Goal: Task Accomplishment & Management: Use online tool/utility

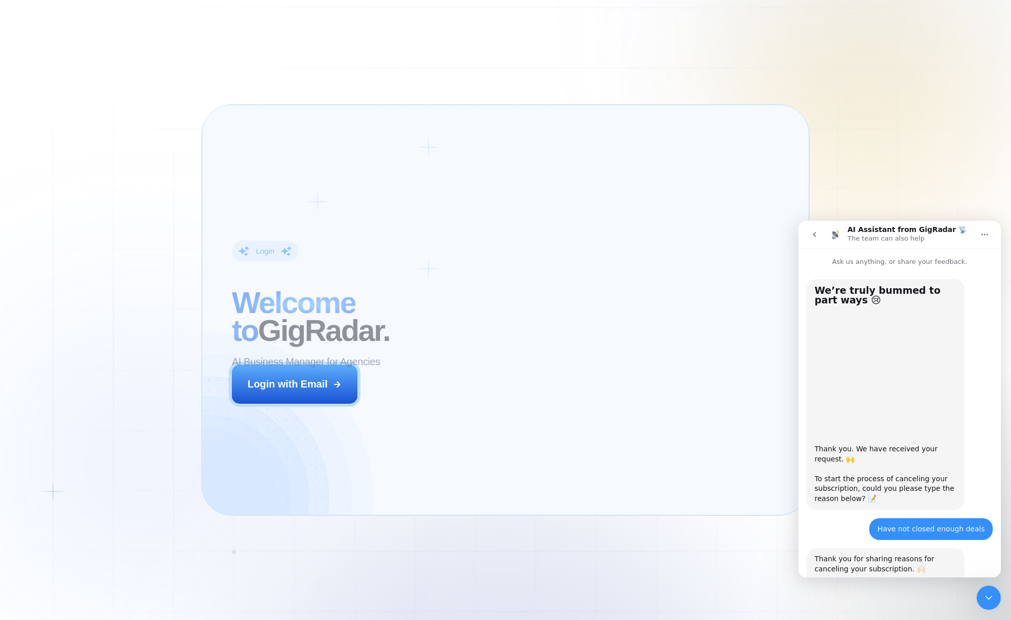
scroll to position [334, 0]
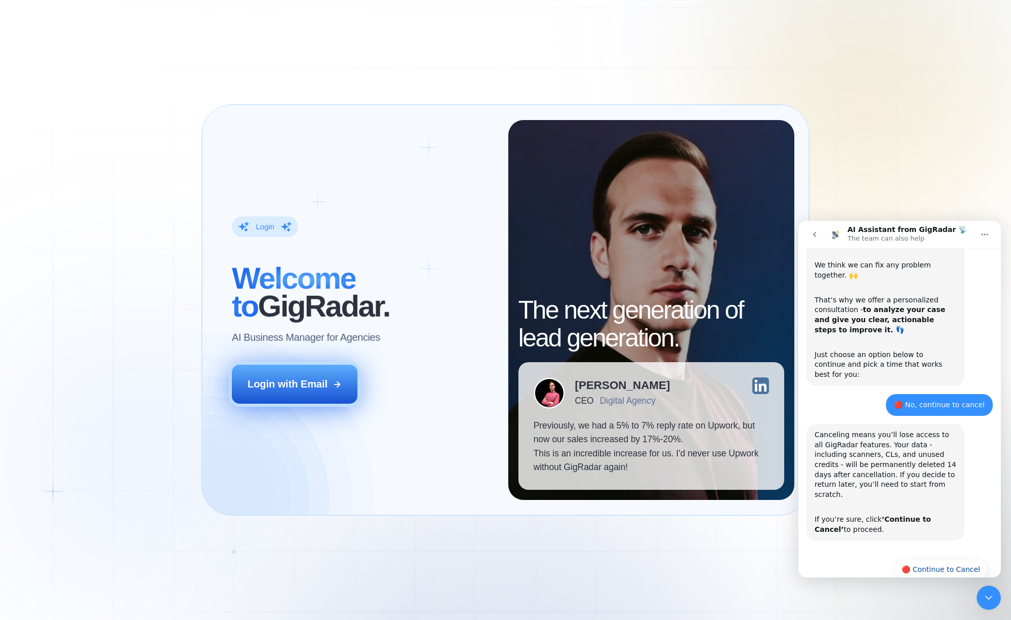
click at [315, 379] on div "Login with Email" at bounding box center [288, 384] width 80 height 14
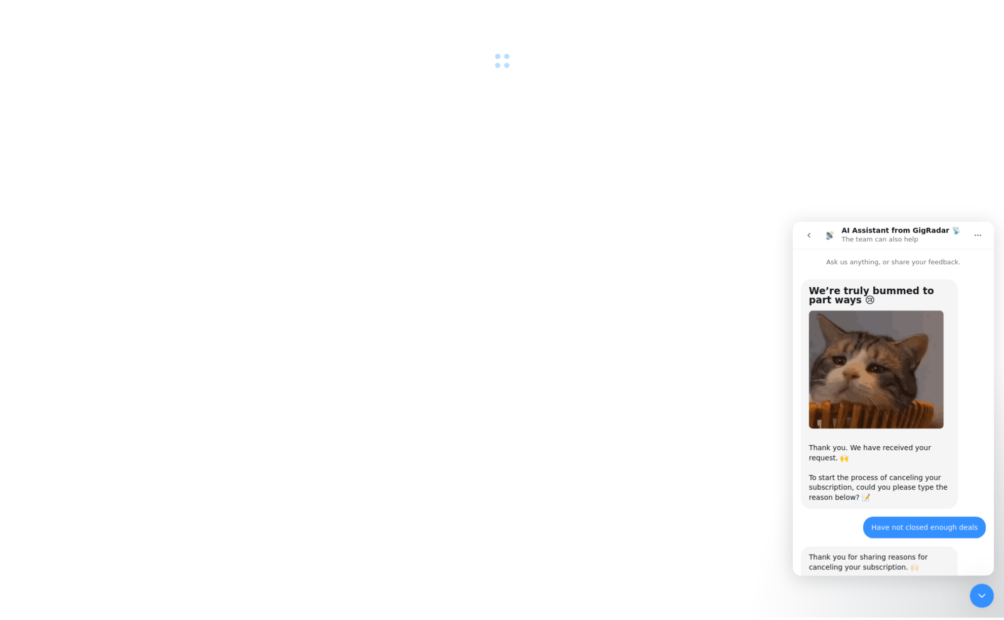
scroll to position [334, 0]
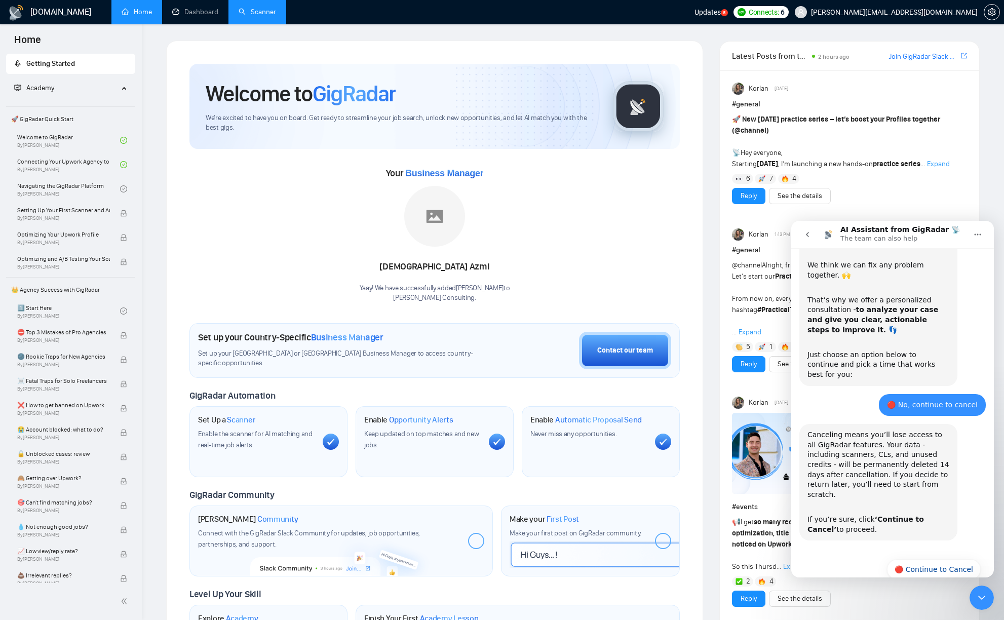
click at [251, 13] on link "Scanner" at bounding box center [256, 12] width 37 height 9
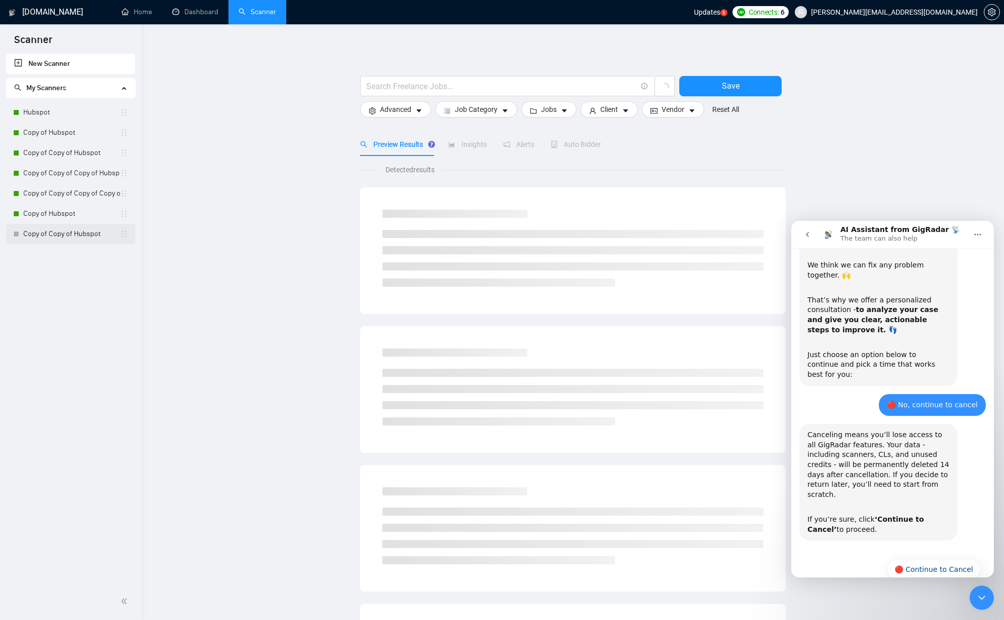
click at [49, 234] on link "Copy of Copy of Hubspot" at bounding box center [71, 234] width 97 height 20
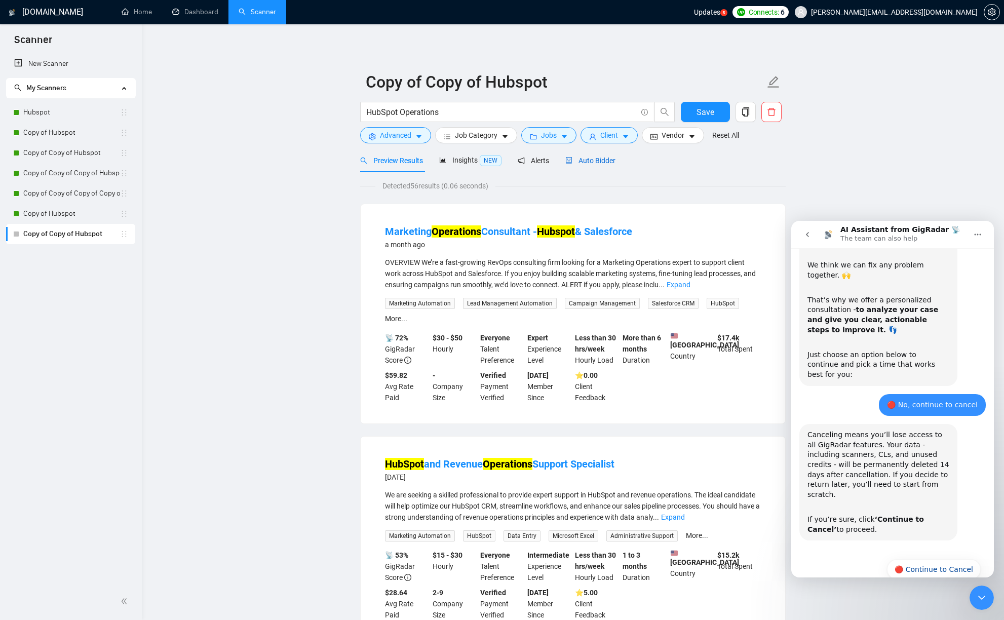
click at [595, 164] on span "Auto Bidder" at bounding box center [590, 160] width 50 height 8
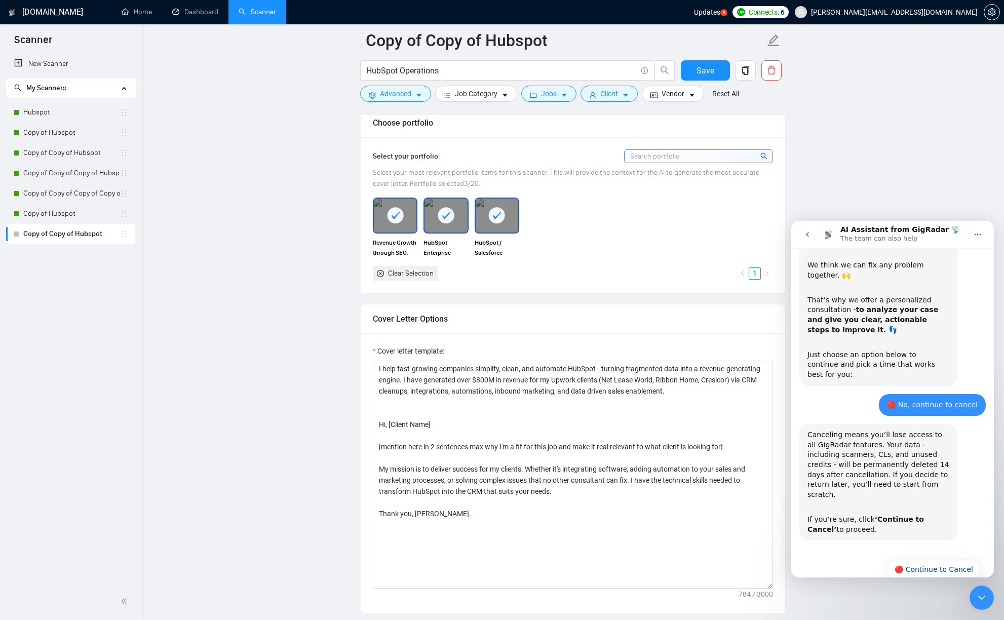
scroll to position [901, 0]
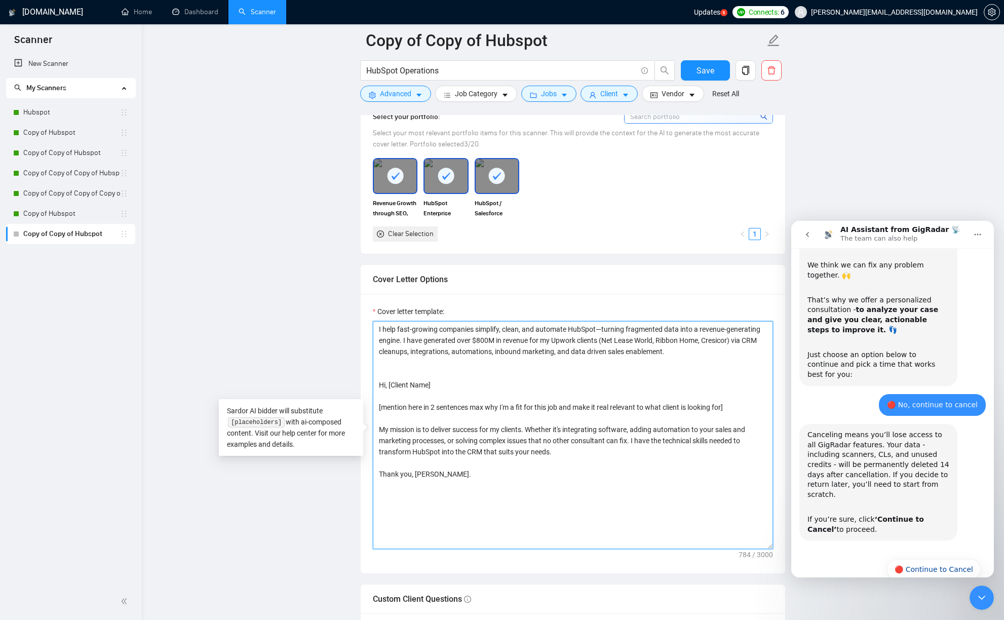
drag, startPoint x: 753, startPoint y: 355, endPoint x: 360, endPoint y: 327, distance: 393.4
click at [360, 327] on div "Cover letter template: I help fast-growing companies simplify, clean, and autom…" at bounding box center [572, 433] width 424 height 279
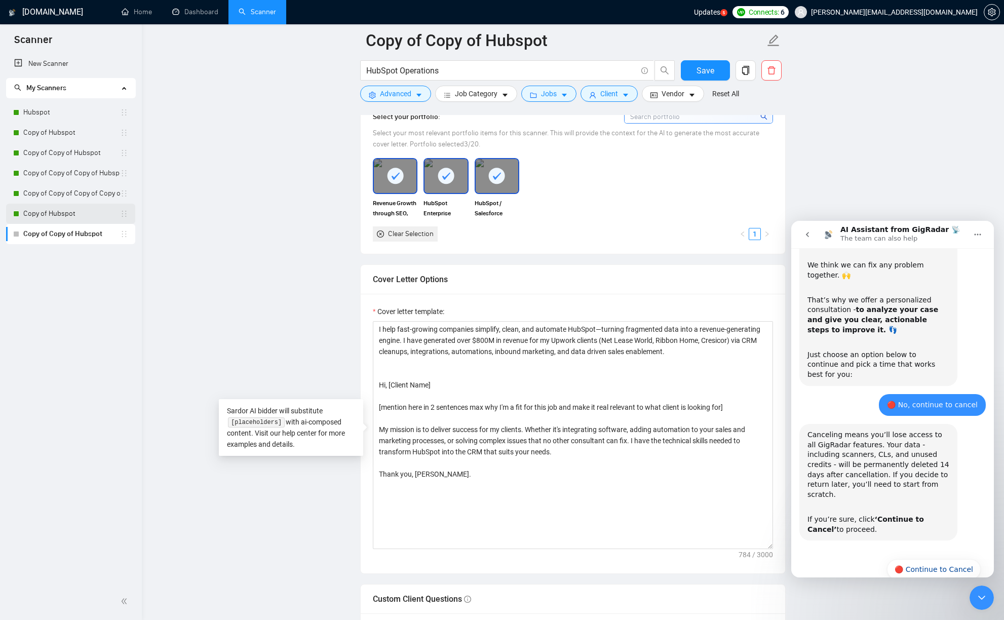
click at [39, 209] on link "Copy of Hubspot" at bounding box center [71, 214] width 97 height 20
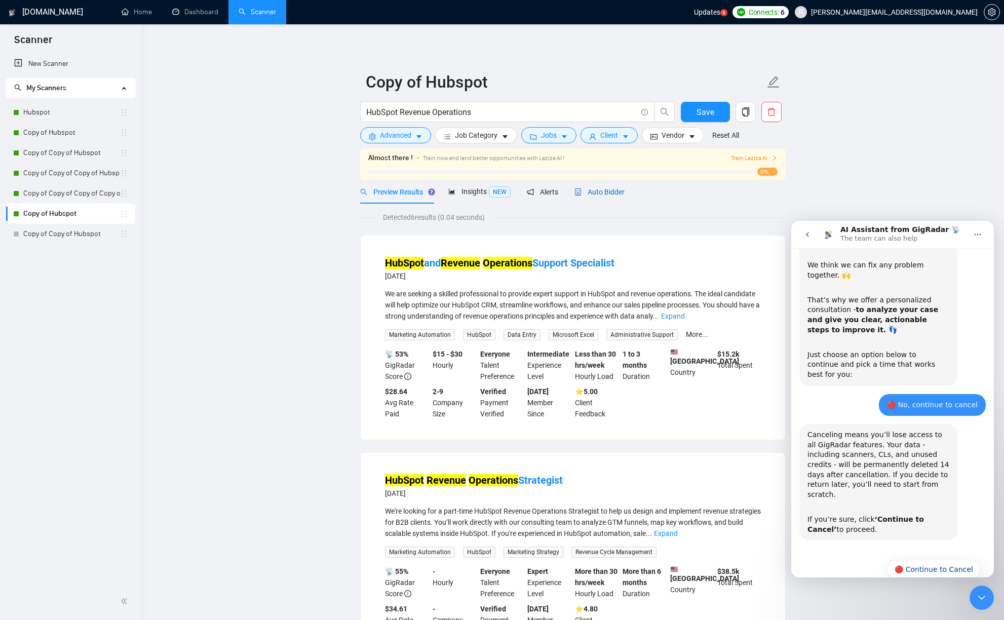
click at [600, 193] on span "Auto Bidder" at bounding box center [599, 192] width 50 height 8
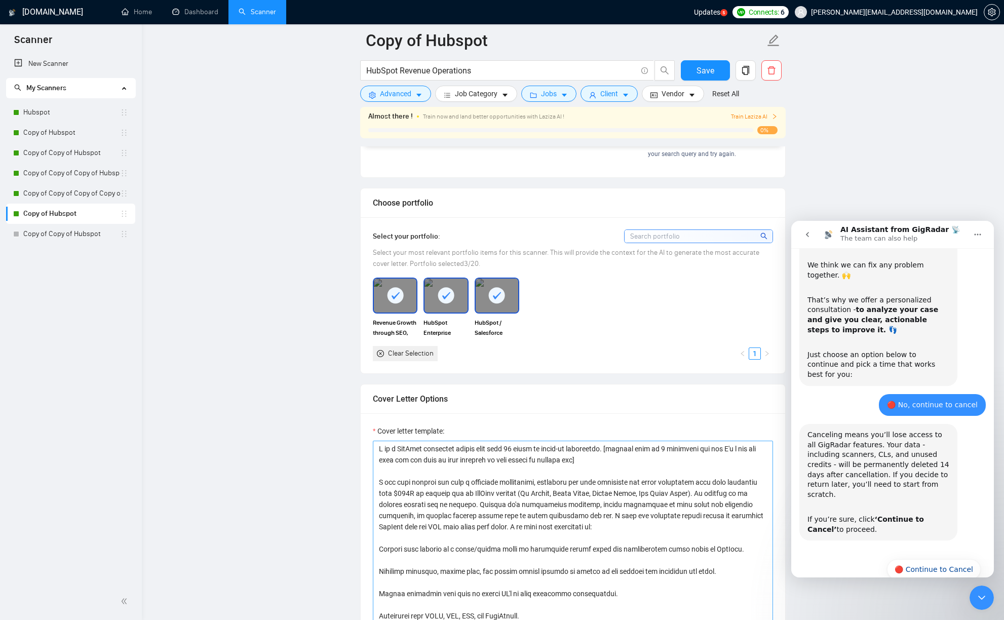
scroll to position [816, 0]
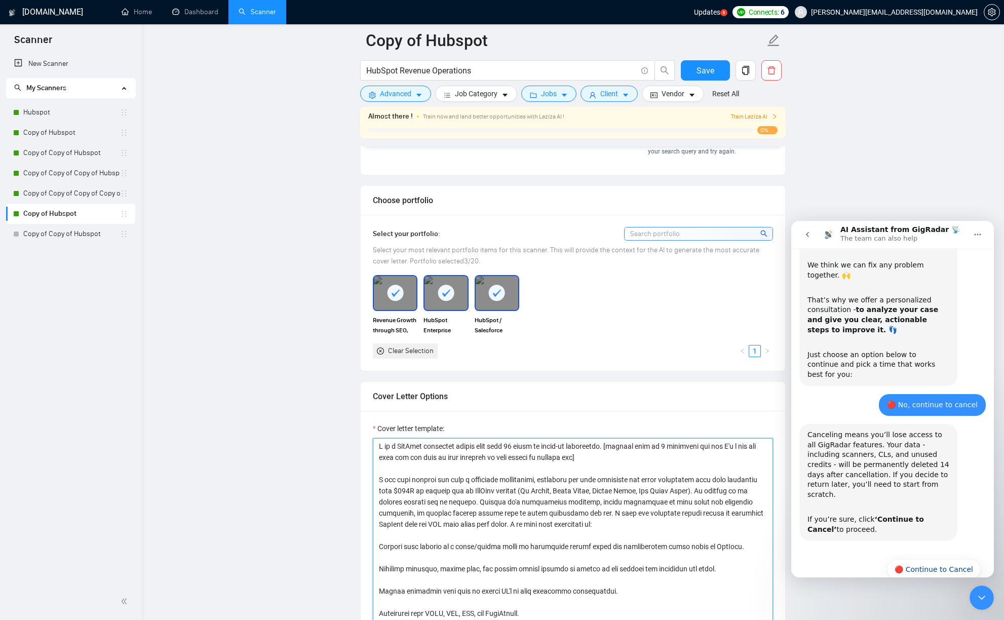
click at [376, 445] on textarea "Cover letter template:" at bounding box center [573, 552] width 400 height 228
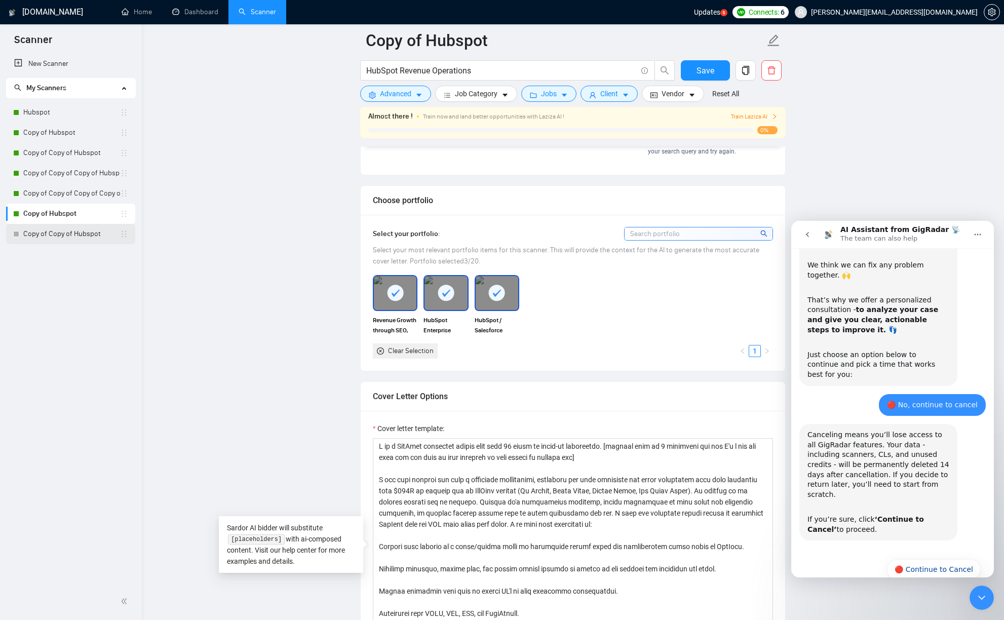
click at [77, 239] on link "Copy of Copy of Hubspot" at bounding box center [71, 234] width 97 height 20
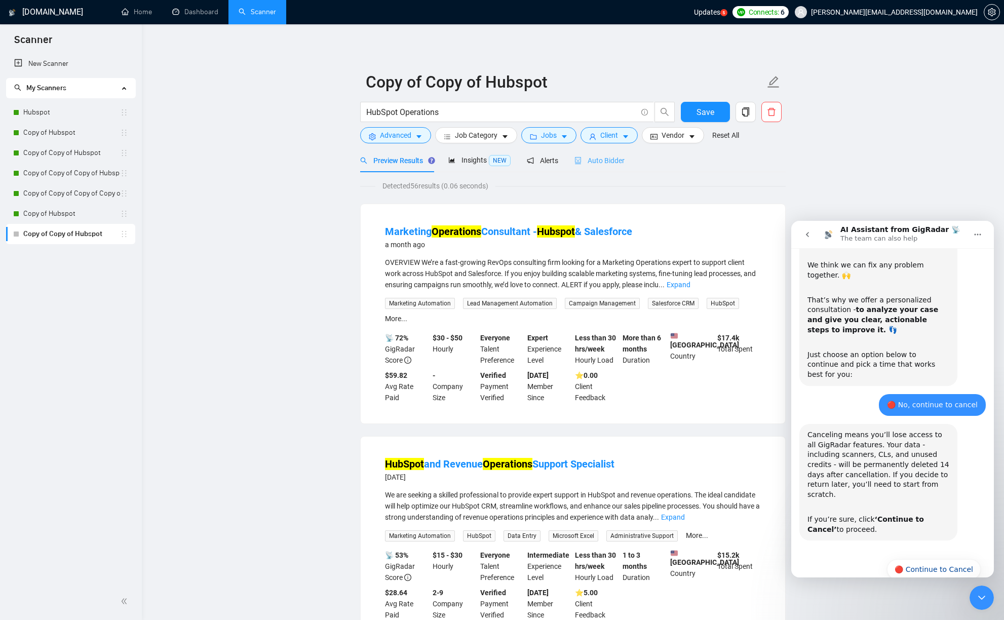
click at [614, 154] on div "Auto Bidder" at bounding box center [599, 160] width 50 height 24
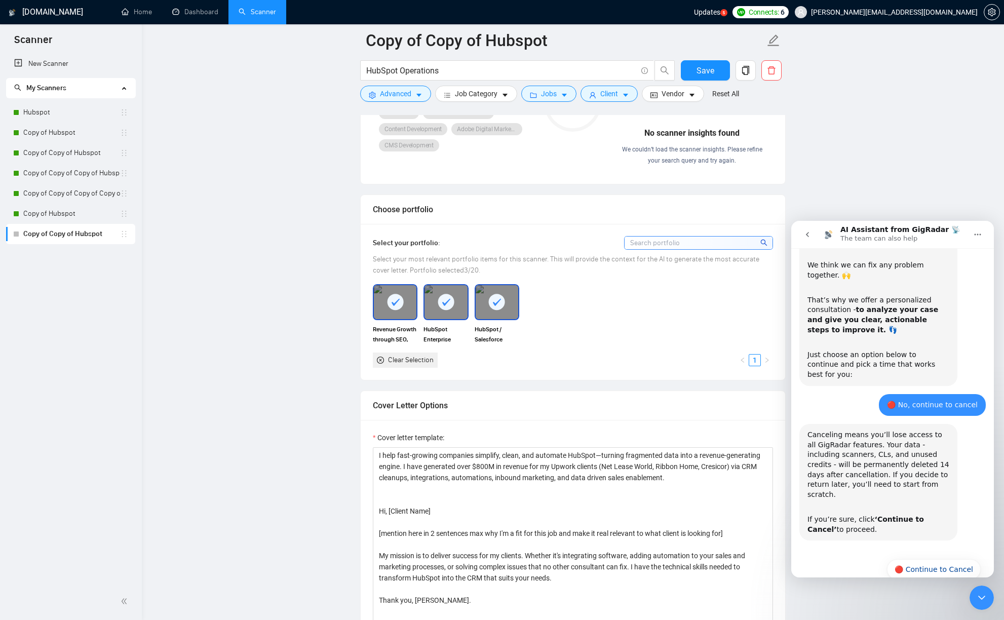
scroll to position [1007, 0]
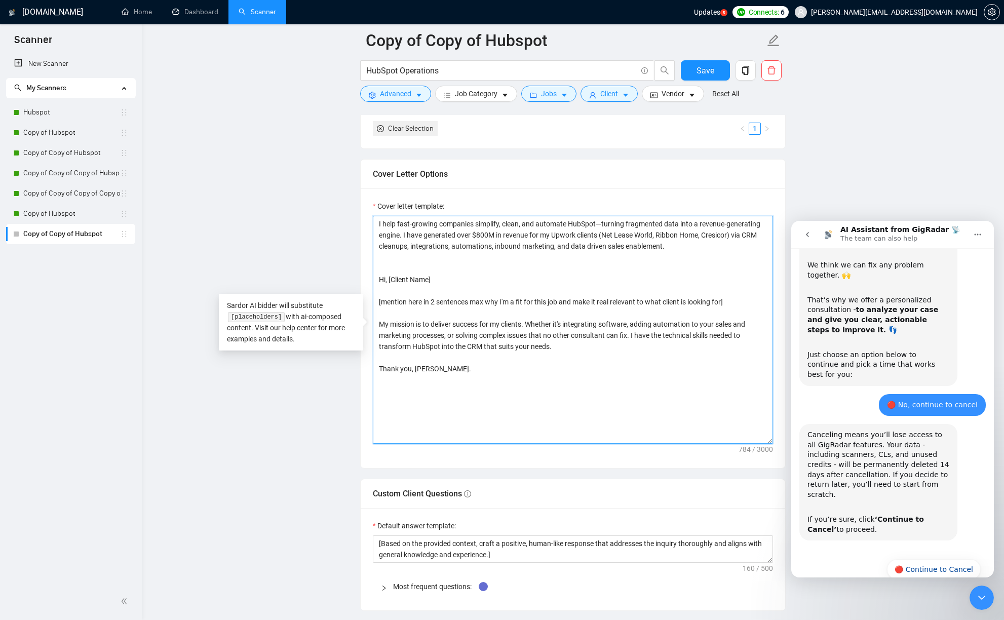
drag, startPoint x: 507, startPoint y: 376, endPoint x: 363, endPoint y: 223, distance: 209.9
click at [363, 223] on div "Cover letter template: I help fast-growing companies simplify, clean, and autom…" at bounding box center [572, 327] width 424 height 279
click at [81, 214] on link "Copy of Hubspot" at bounding box center [71, 214] width 97 height 20
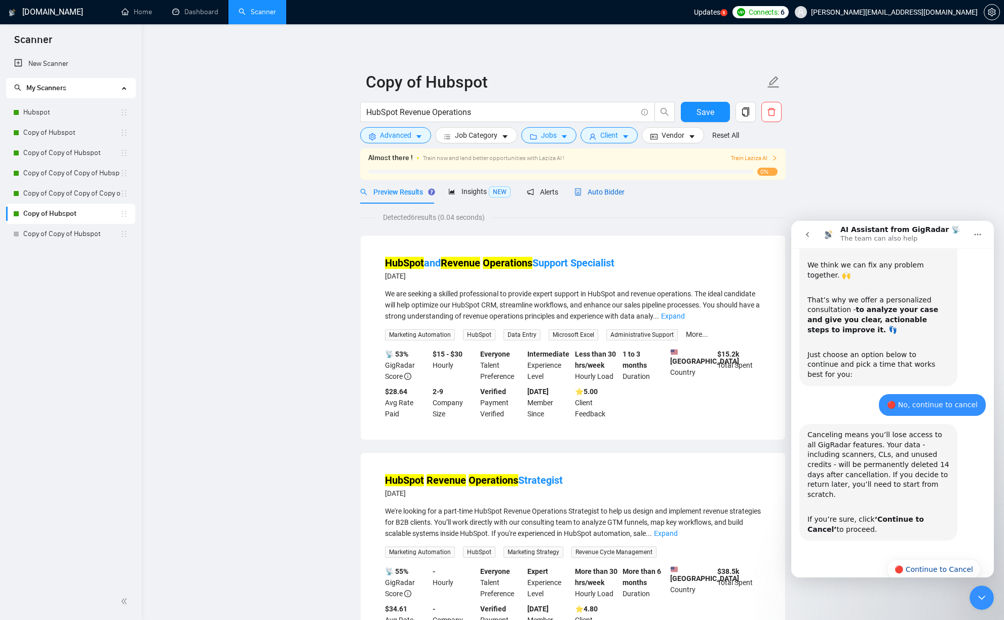
click at [608, 191] on span "Auto Bidder" at bounding box center [599, 192] width 50 height 8
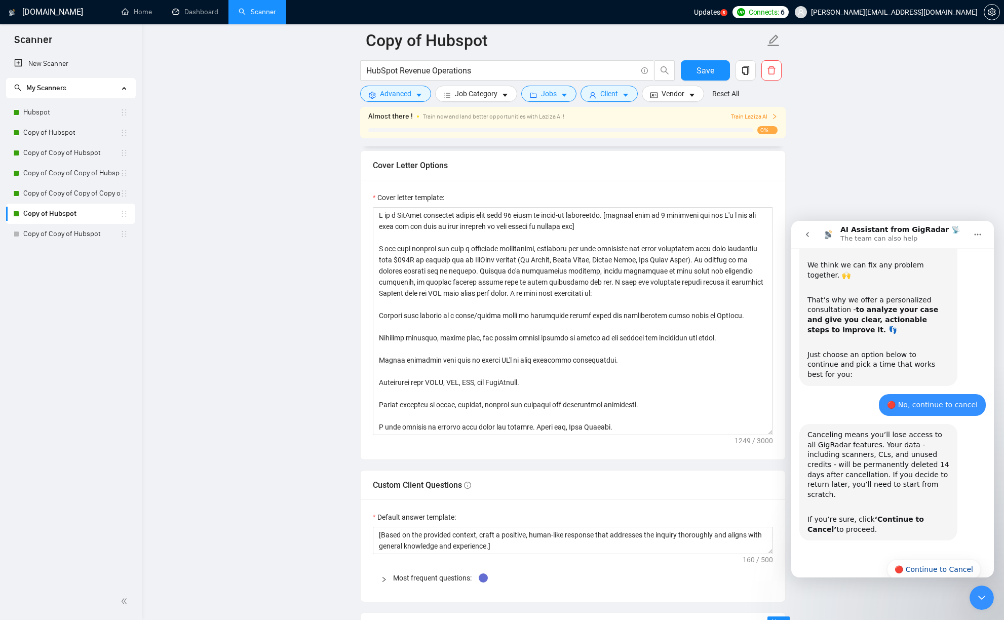
scroll to position [1051, 0]
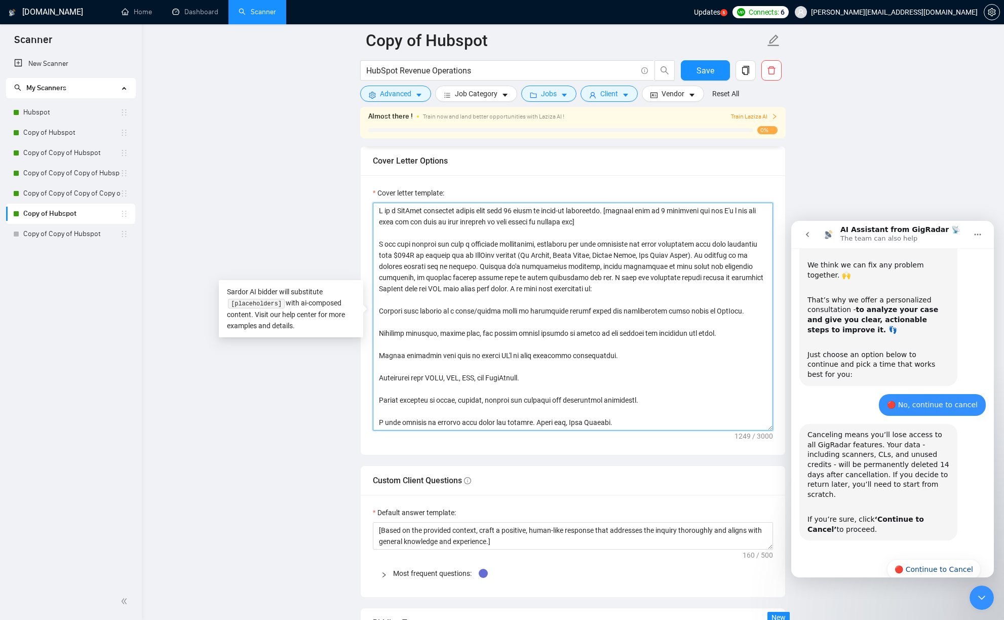
drag, startPoint x: 655, startPoint y: 424, endPoint x: 364, endPoint y: 212, distance: 360.9
click at [364, 212] on div "Cover letter template:" at bounding box center [572, 314] width 424 height 279
paste textarea "help fast-growing companies simplify, clean, and automate HubSpot—turning fragm…"
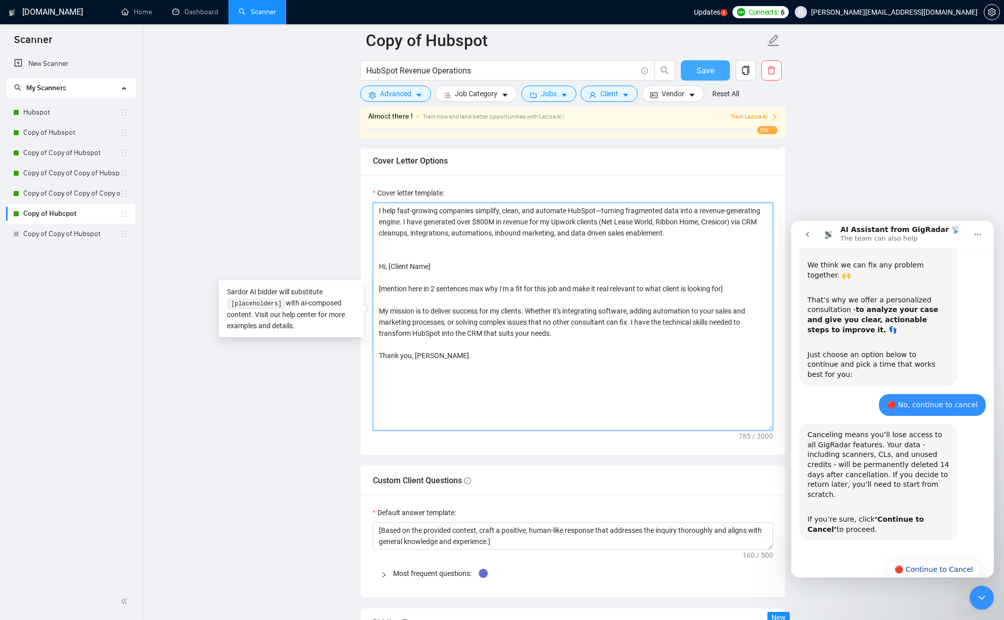
type textarea "I help fast-growing companies simplify, clean, and automate HubSpot—turning fra…"
click at [698, 76] on span "Save" at bounding box center [705, 70] width 18 height 13
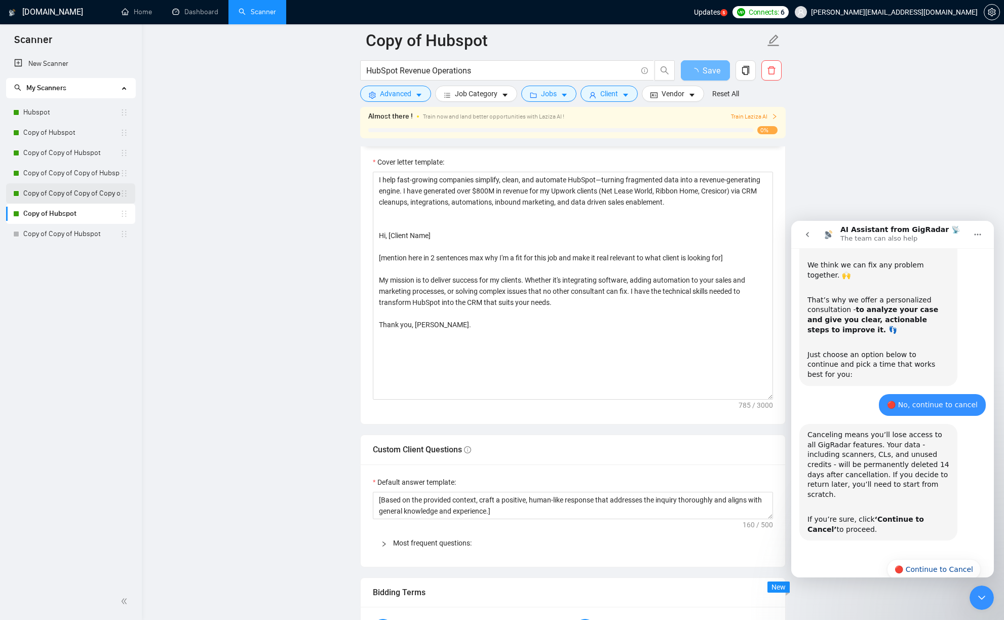
click at [94, 193] on link "Copy of Copy of Copy of Copy of Hubspot" at bounding box center [71, 193] width 97 height 20
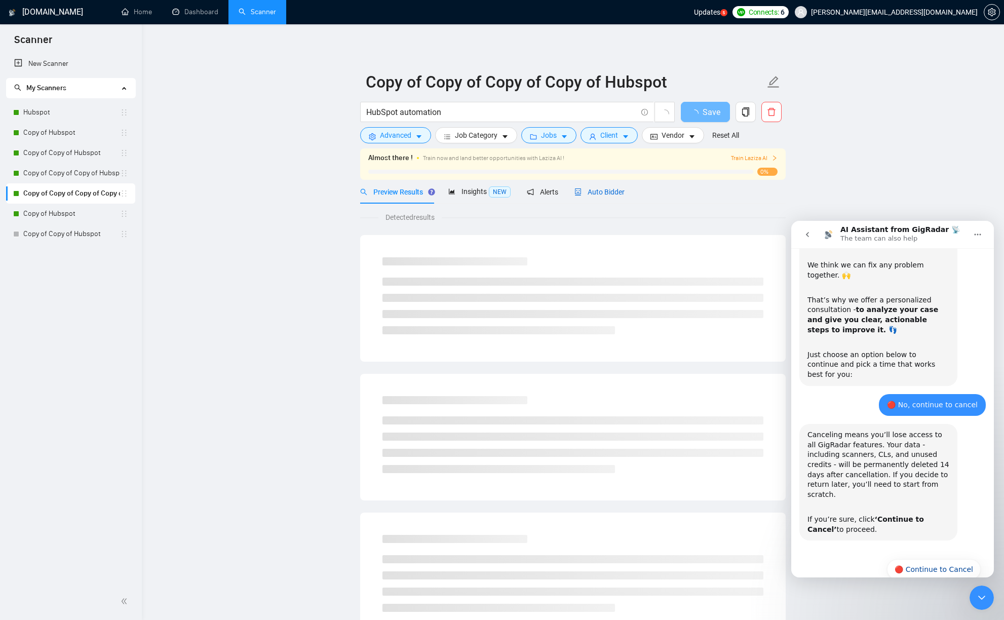
click at [624, 189] on span "Auto Bidder" at bounding box center [599, 192] width 50 height 8
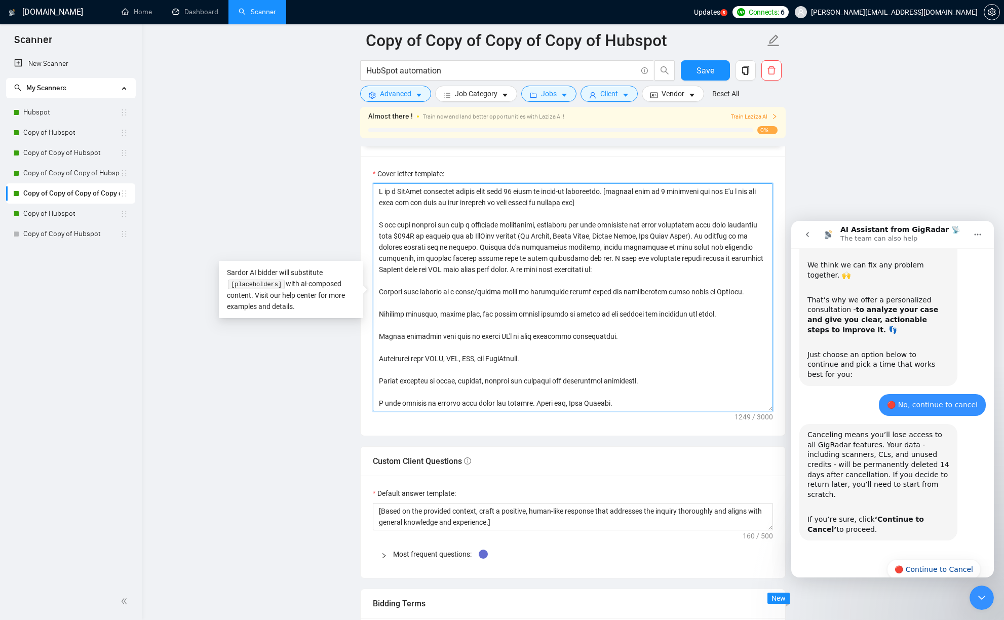
drag, startPoint x: 639, startPoint y: 409, endPoint x: 360, endPoint y: 172, distance: 366.0
click at [360, 172] on div "Cover letter template:" at bounding box center [572, 295] width 424 height 279
paste textarea "help fast-growing companies simplify, clean, and automate HubSpot—turning fragm…"
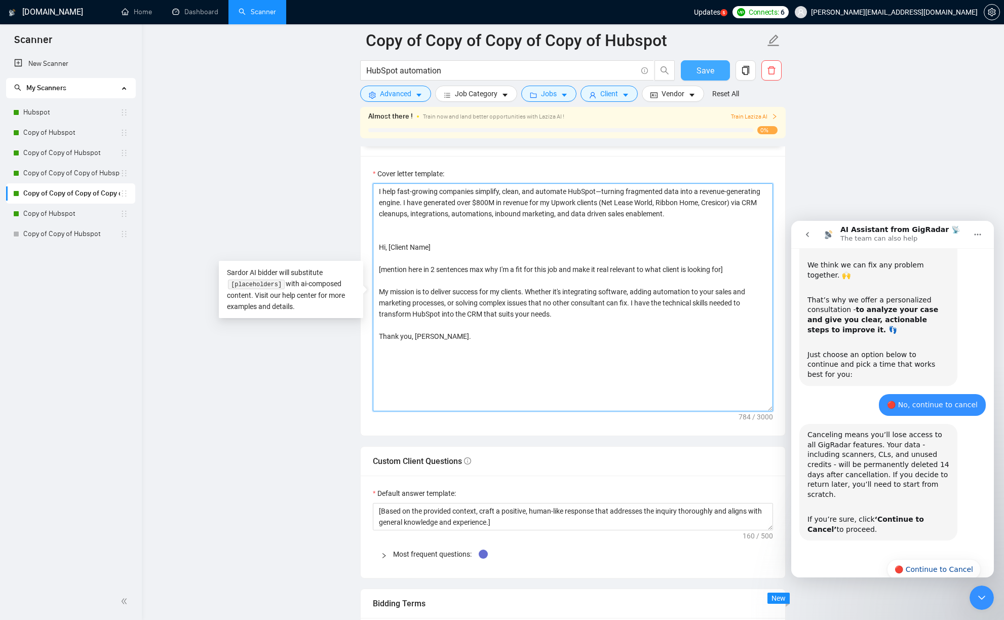
type textarea "I help fast-growing companies simplify, clean, and automate HubSpot—turning fra…"
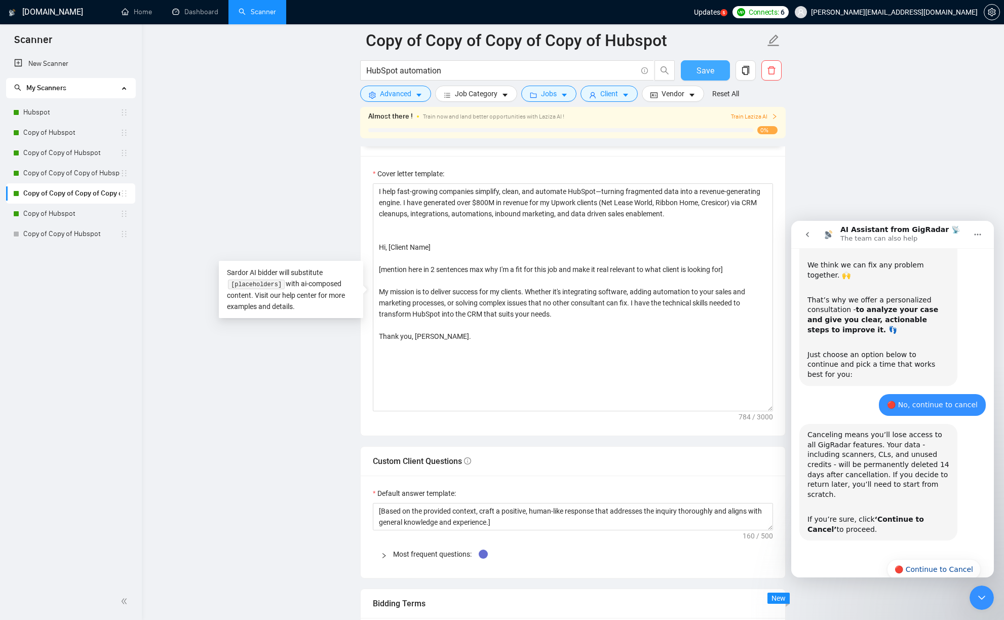
click at [707, 66] on span "Save" at bounding box center [705, 70] width 18 height 13
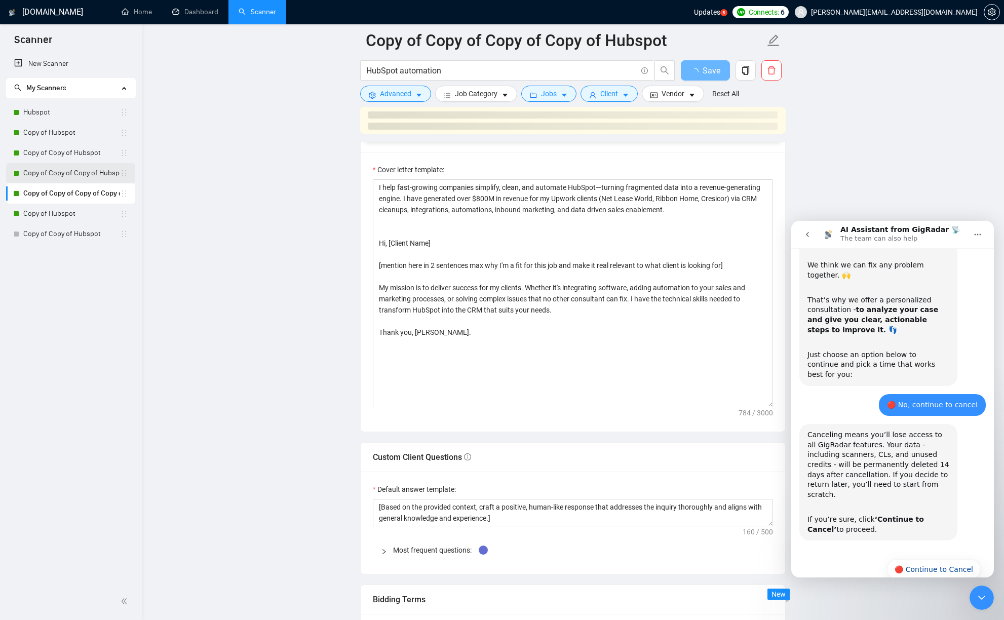
click at [78, 170] on link "Copy of Copy of Copy of Hubspot" at bounding box center [71, 173] width 97 height 20
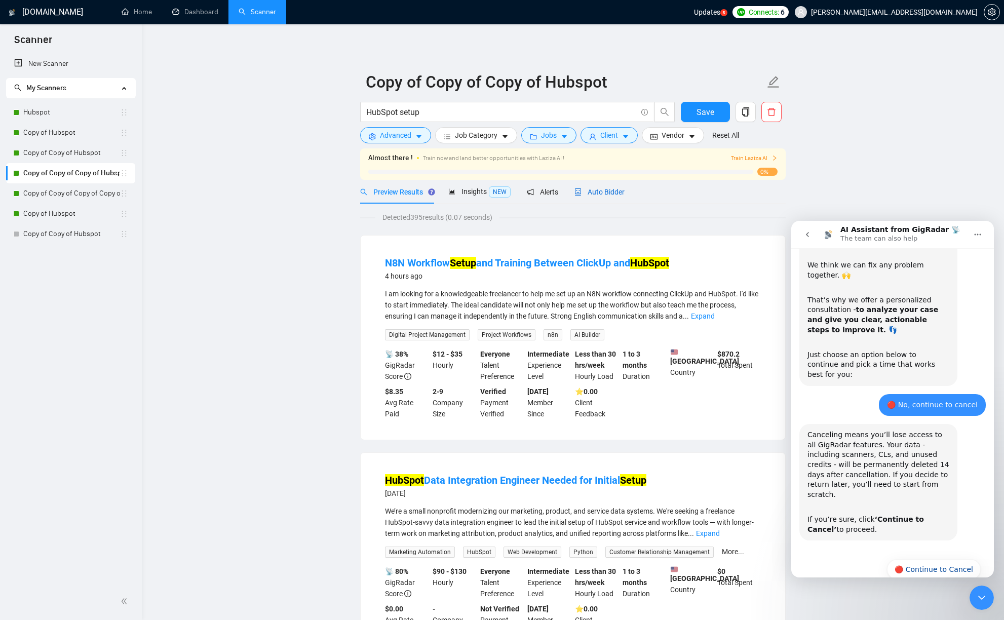
click at [607, 195] on span "Auto Bidder" at bounding box center [599, 192] width 50 height 8
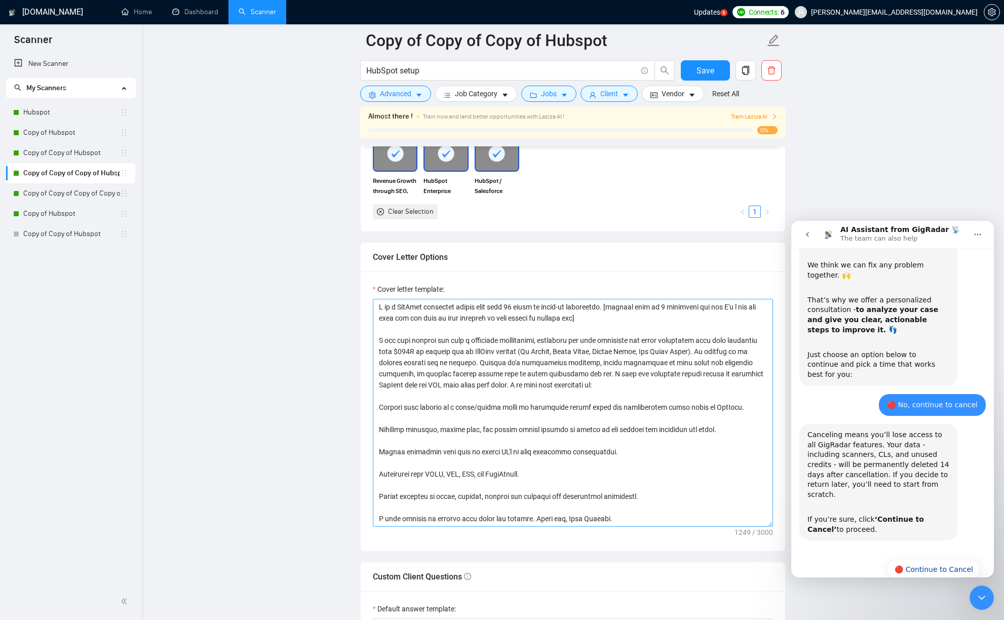
scroll to position [1074, 0]
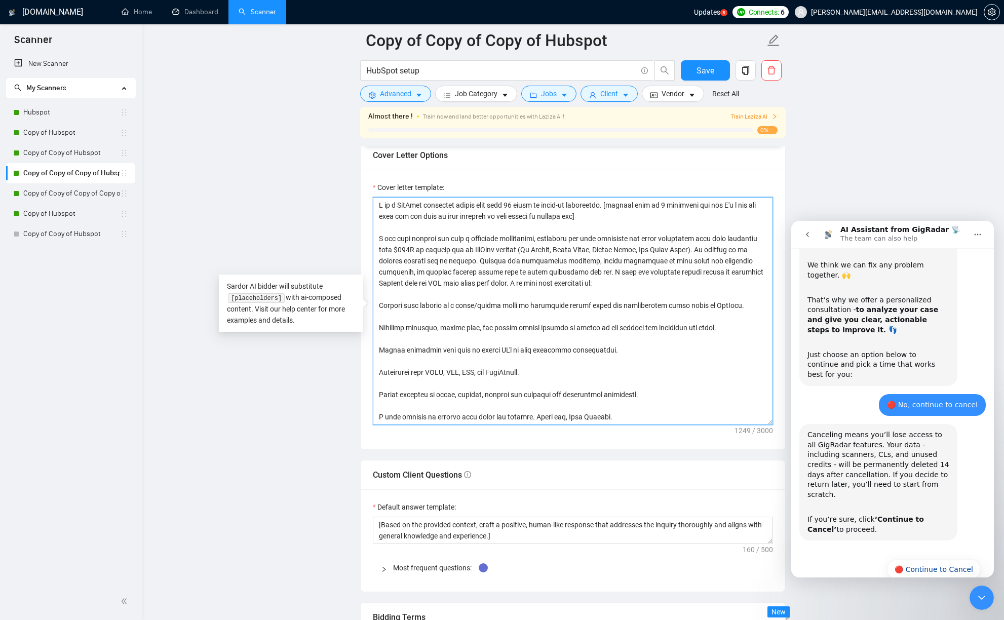
drag, startPoint x: 651, startPoint y: 418, endPoint x: 352, endPoint y: 190, distance: 375.7
click at [352, 190] on main "Copy of Copy of Copy of Hubspot HubSpot setup Save Advanced Job Category Jobs C…" at bounding box center [572, 395] width 829 height 2858
paste textarea "help fast-growing companies simplify, clean, and automate HubSpot—turning fragm…"
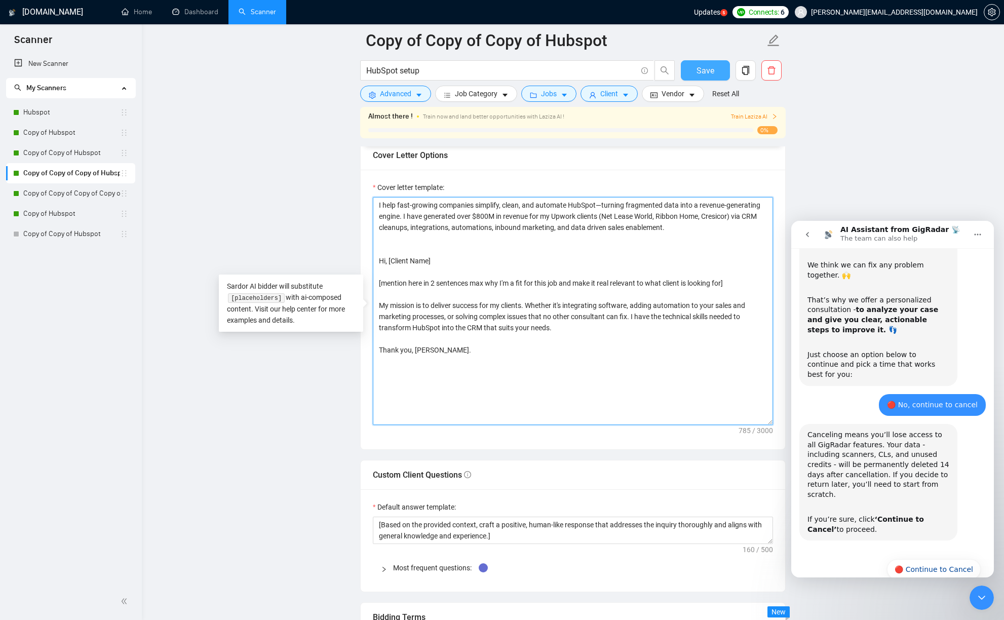
type textarea "I help fast-growing companies simplify, clean, and automate HubSpot—turning fra…"
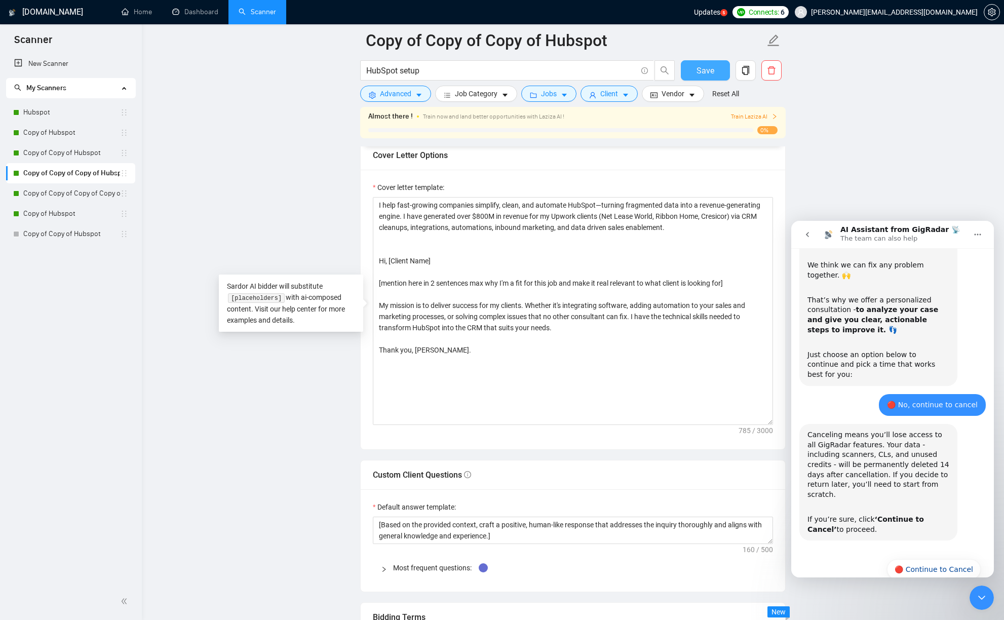
click at [699, 70] on span "Save" at bounding box center [705, 70] width 18 height 13
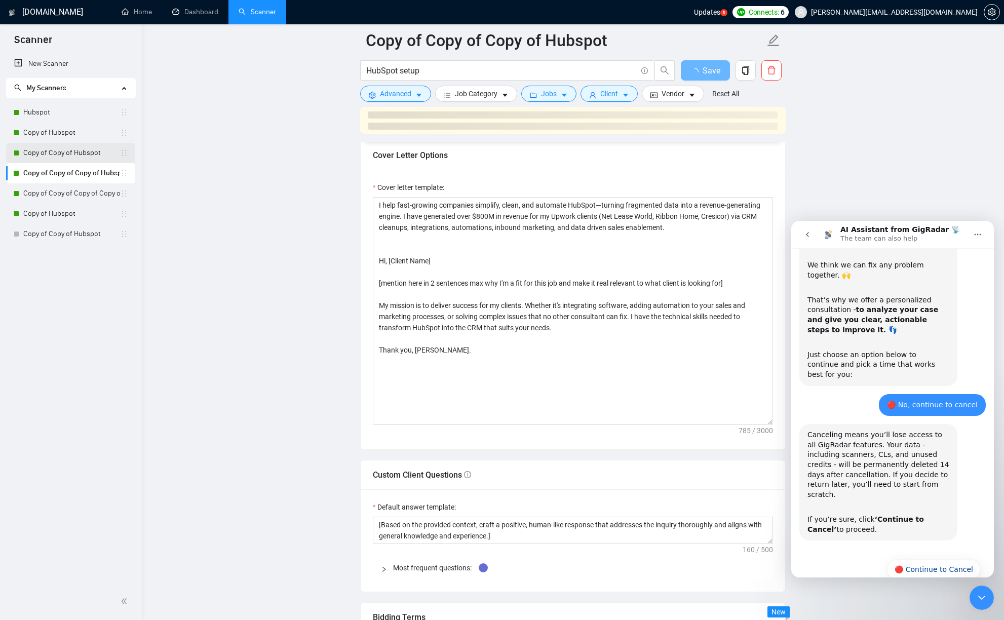
click at [98, 154] on link "Copy of Copy of Hubspot" at bounding box center [71, 153] width 97 height 20
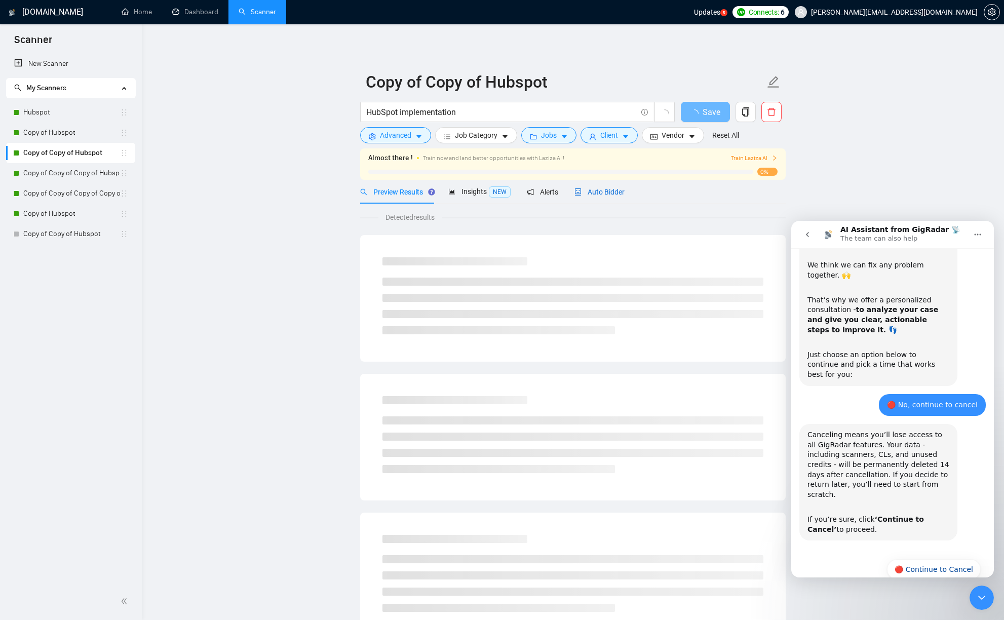
click at [609, 192] on span "Auto Bidder" at bounding box center [599, 192] width 50 height 8
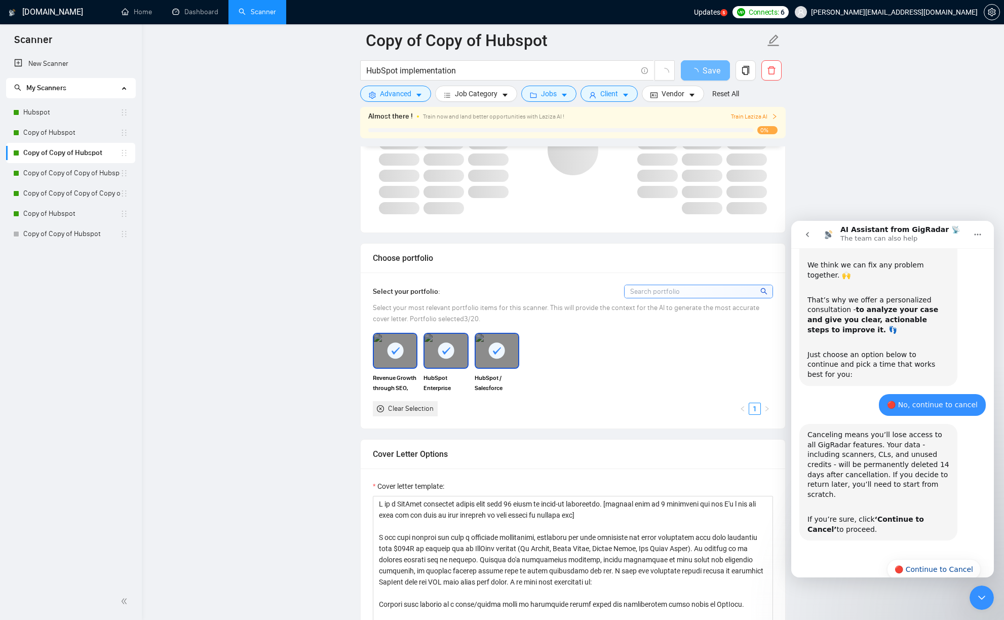
scroll to position [991, 0]
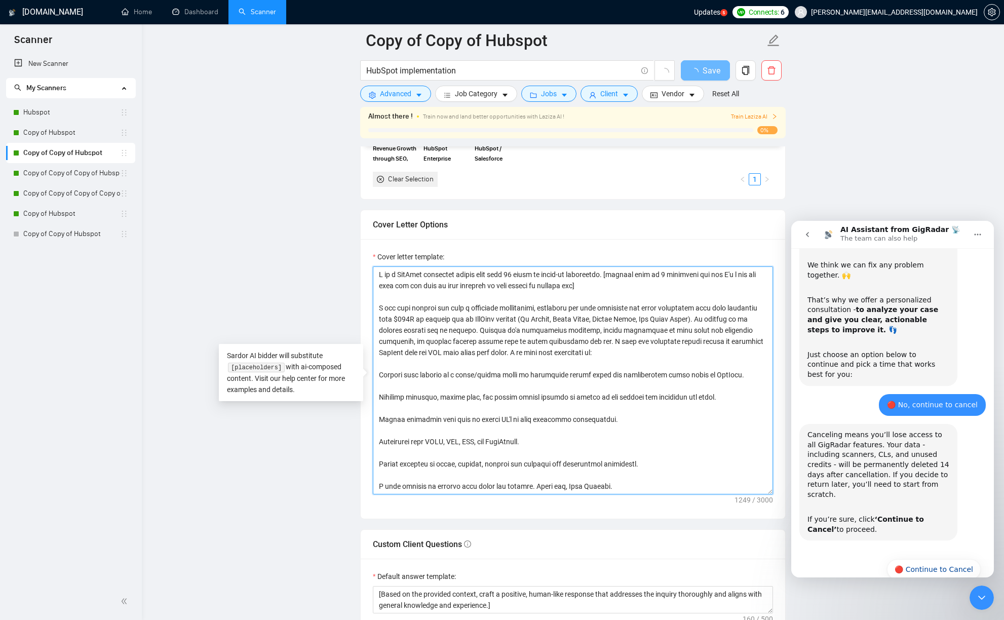
drag, startPoint x: 633, startPoint y: 483, endPoint x: 338, endPoint y: 233, distance: 386.9
click at [338, 233] on main "Copy of Copy of Hubspot HubSpot implementation Save Advanced Job Category Jobs …" at bounding box center [572, 433] width 829 height 2766
paste textarea "help fast-growing companies simplify, clean, and automate HubSpot—turning fragm…"
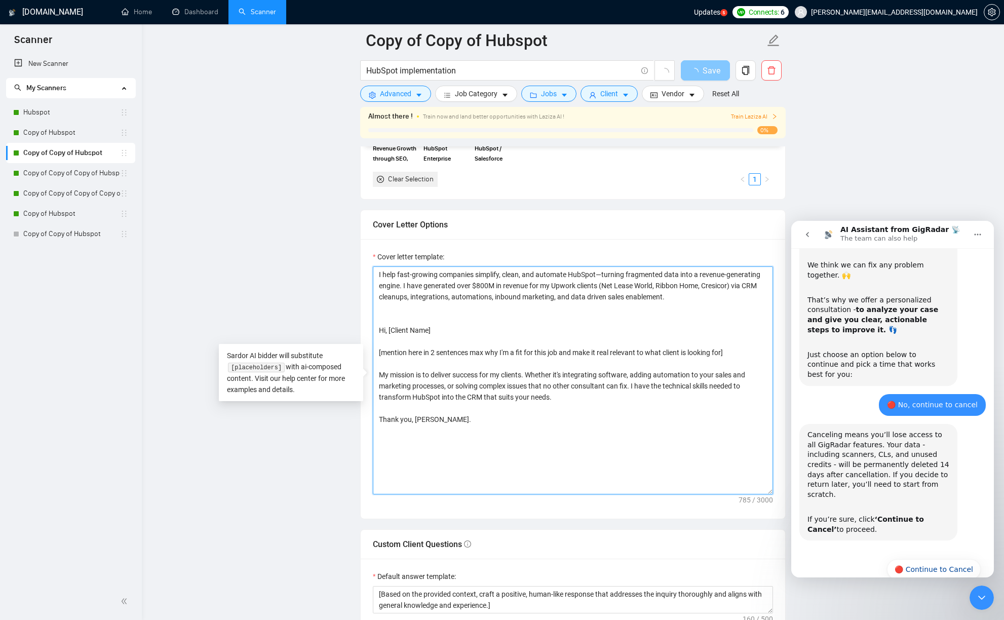
type textarea "I help fast-growing companies simplify, clean, and automate HubSpot—turning fra…"
click at [727, 73] on button "Save" at bounding box center [704, 70] width 49 height 20
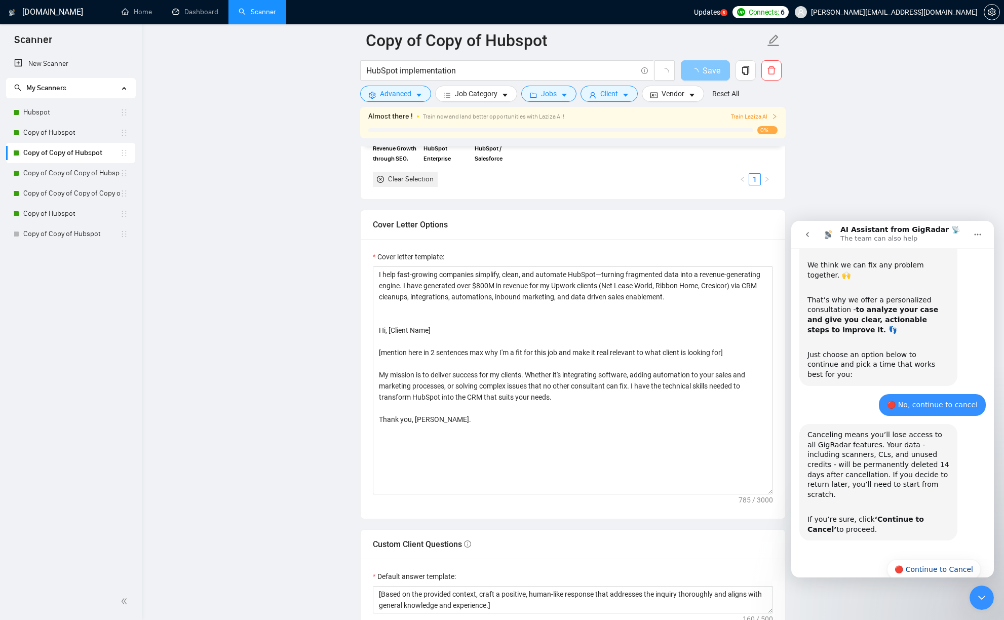
click at [715, 75] on span "Save" at bounding box center [711, 70] width 18 height 13
click at [58, 136] on link "Copy of Hubspot" at bounding box center [71, 133] width 97 height 20
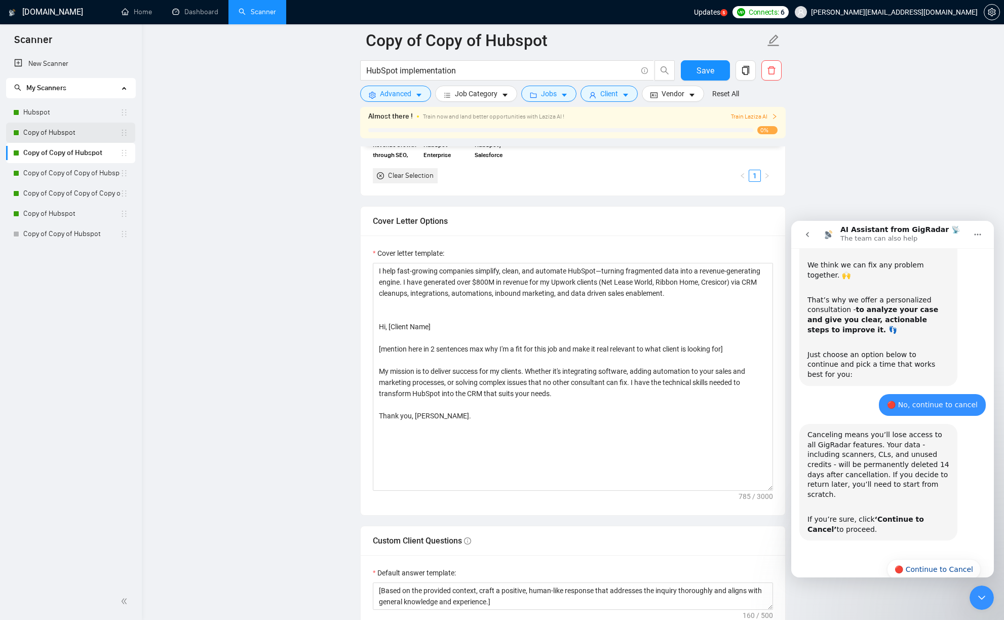
click at [66, 134] on link "Copy of Hubspot" at bounding box center [71, 133] width 97 height 20
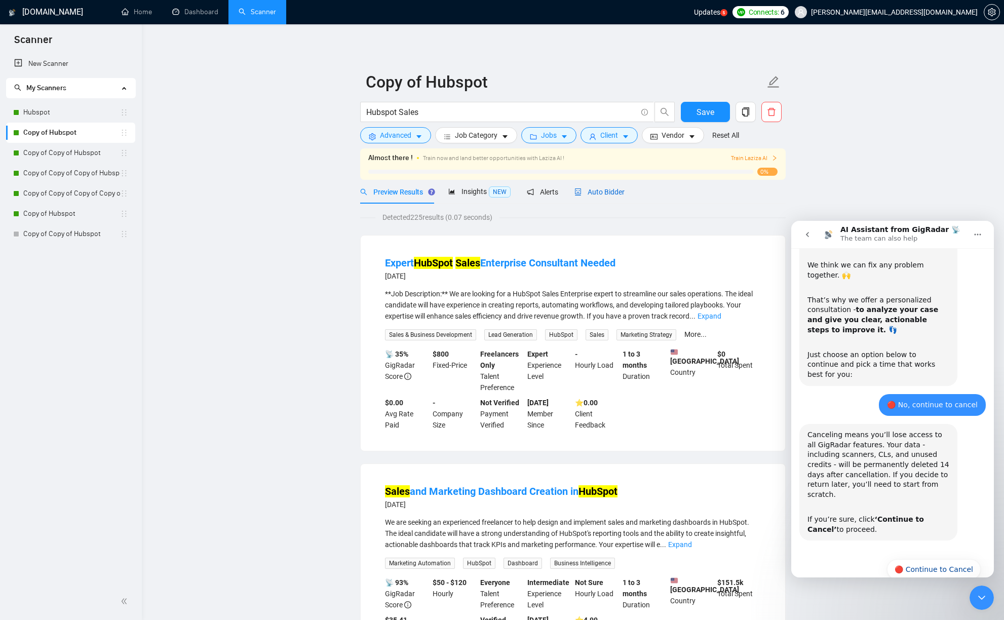
click at [616, 193] on span "Auto Bidder" at bounding box center [599, 192] width 50 height 8
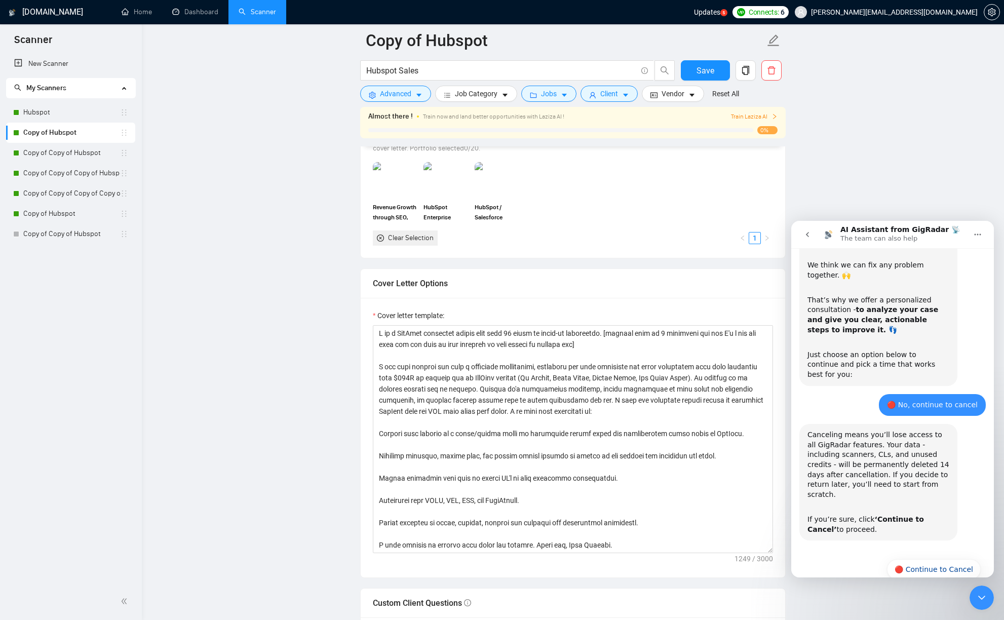
scroll to position [960, 0]
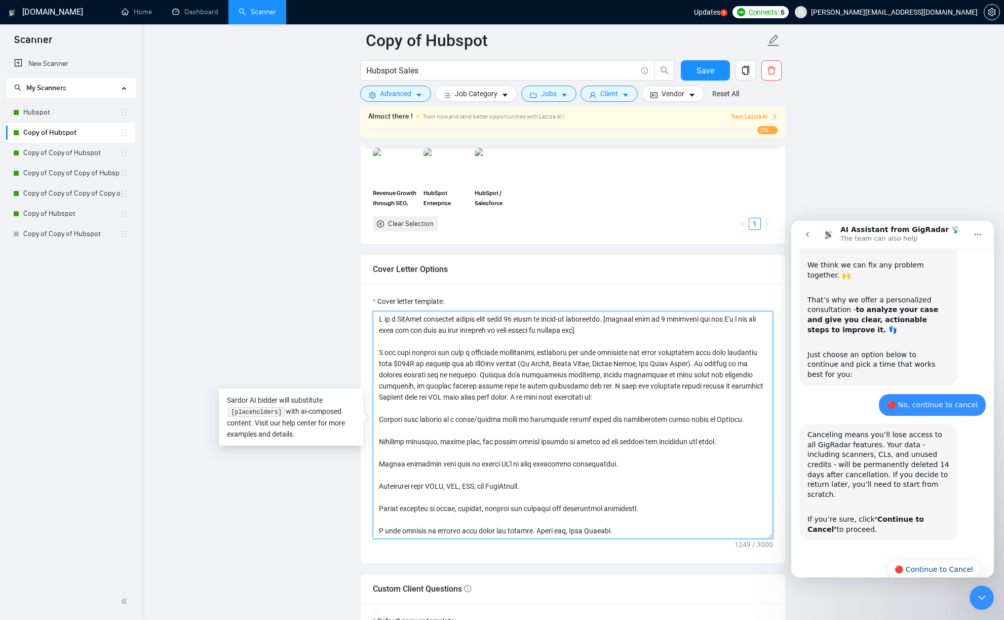
drag, startPoint x: 630, startPoint y: 534, endPoint x: 334, endPoint y: 305, distance: 374.6
click at [334, 305] on main "Copy of Hubspot Hubspot Sales Save Advanced Job Category Jobs Client Vendor Res…" at bounding box center [572, 509] width 829 height 2858
paste textarea "help fast-growing companies simplify, clean, and automate HubSpot—turning fragm…"
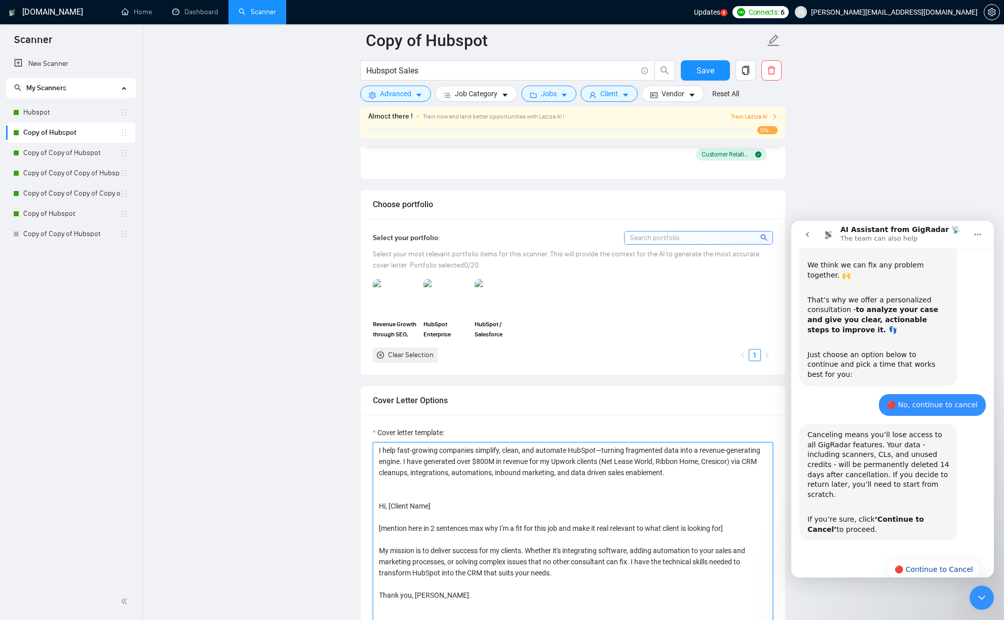
scroll to position [658, 0]
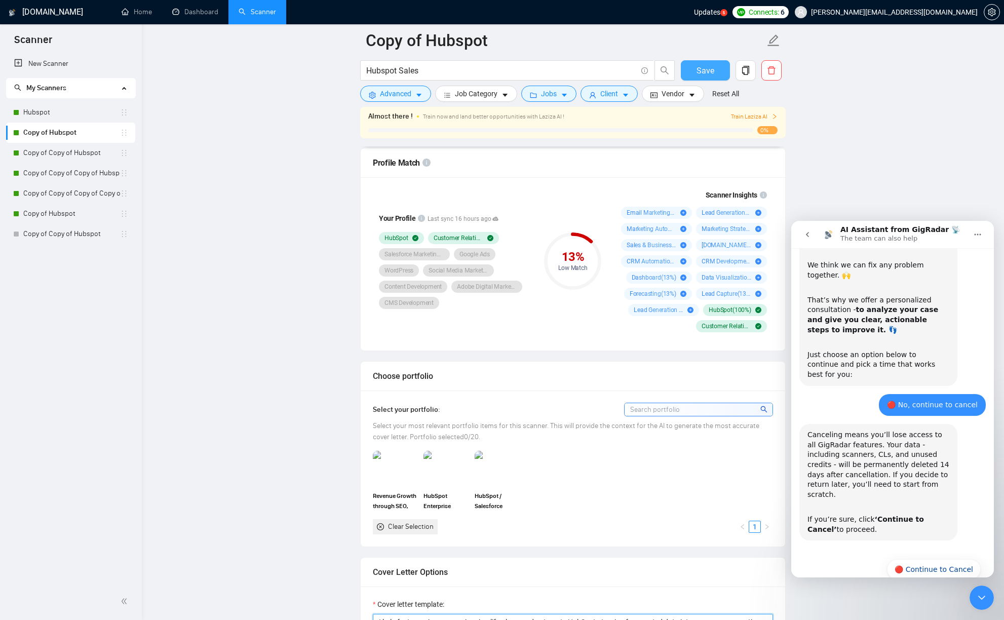
type textarea "I help fast-growing companies simplify, clean, and automate HubSpot—turning fra…"
click at [703, 63] on button "Save" at bounding box center [704, 70] width 49 height 20
click at [59, 114] on link "Hubspot" at bounding box center [71, 112] width 97 height 20
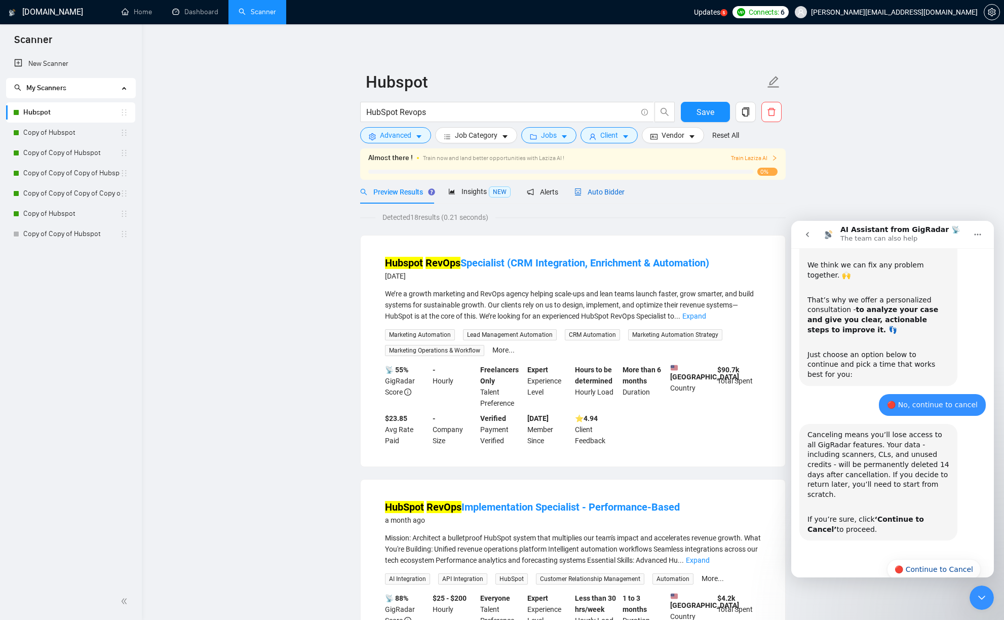
click at [595, 194] on span "Auto Bidder" at bounding box center [599, 192] width 50 height 8
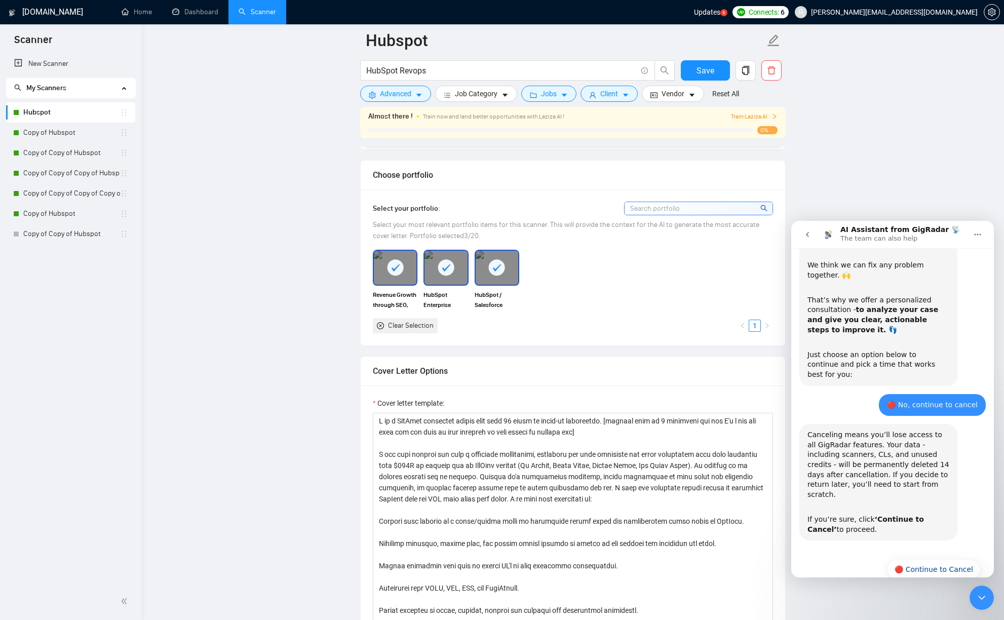
scroll to position [879, 0]
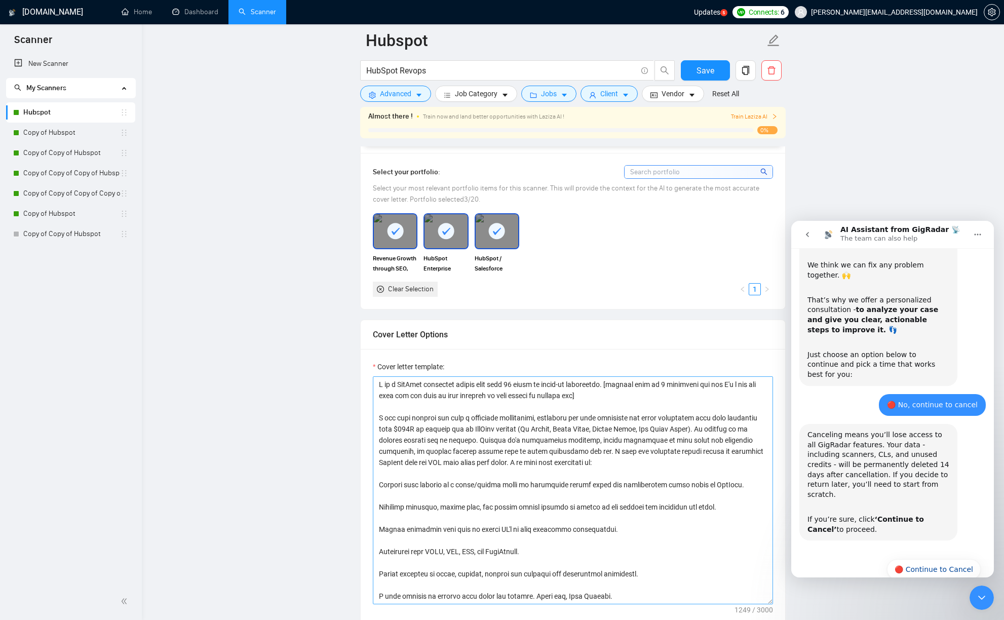
drag, startPoint x: 641, startPoint y: 604, endPoint x: 390, endPoint y: 453, distance: 292.7
click at [390, 453] on div "Cover letter template:" at bounding box center [572, 488] width 424 height 279
drag, startPoint x: 378, startPoint y: 386, endPoint x: 673, endPoint y: 606, distance: 368.7
click at [673, 606] on div "Cover letter template:" at bounding box center [572, 488] width 424 height 279
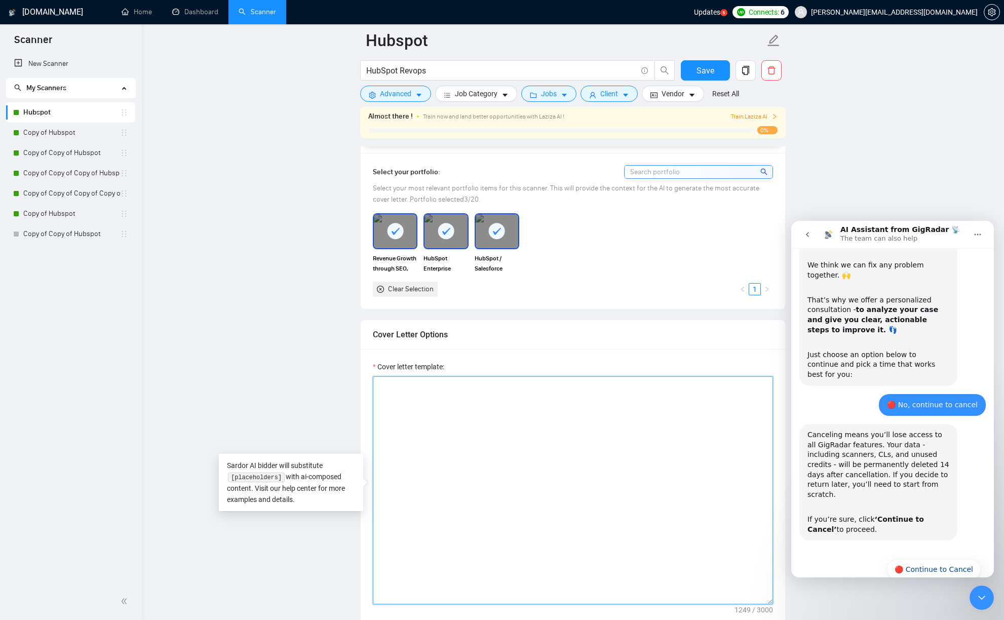
scroll to position [0, 0]
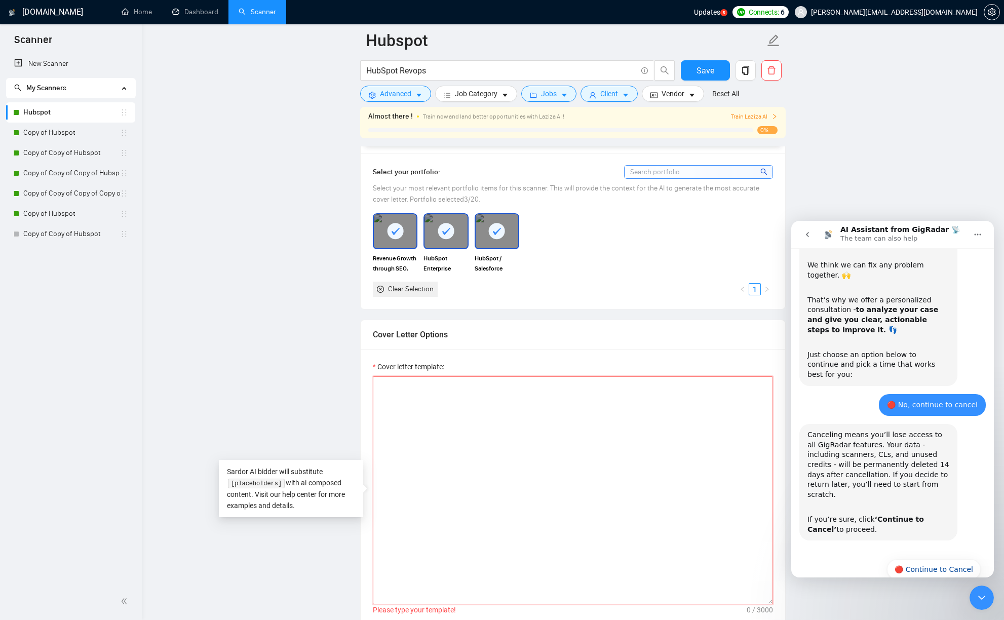
paste textarea "I help fast-growing companies simplify, clean, and automate HubSpot—turning fra…"
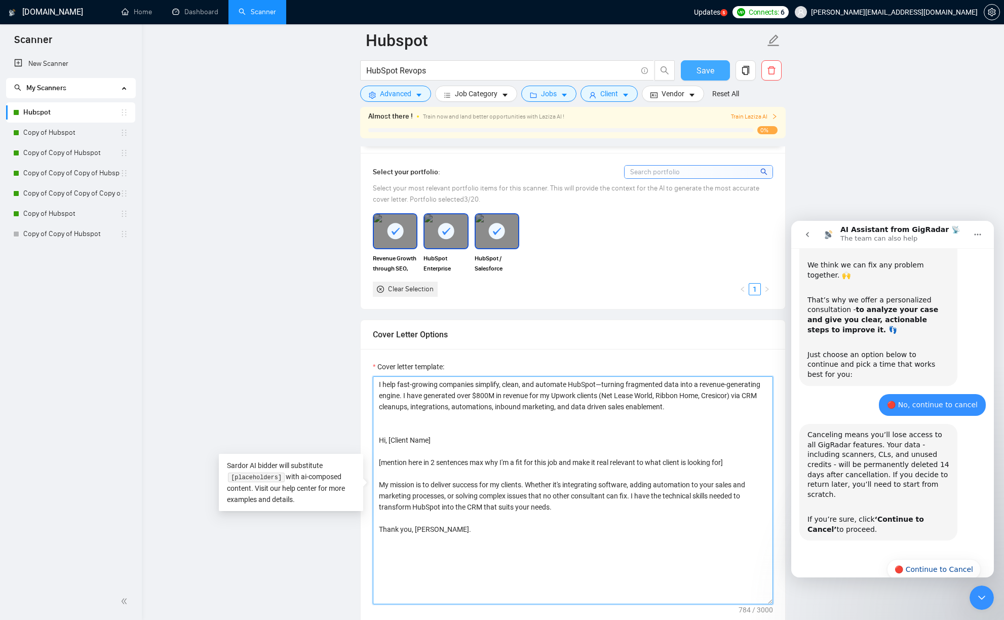
type textarea "I help fast-growing companies simplify, clean, and automate HubSpot—turning fra…"
click at [706, 74] on span "Save" at bounding box center [705, 70] width 18 height 13
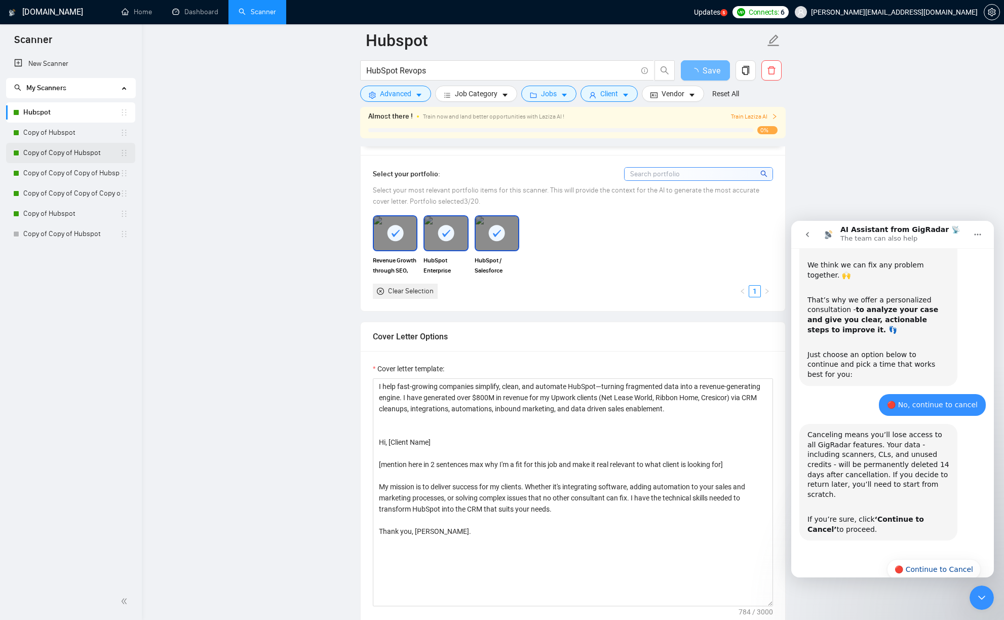
click at [45, 153] on link "Copy of Copy of Hubspot" at bounding box center [71, 153] width 97 height 20
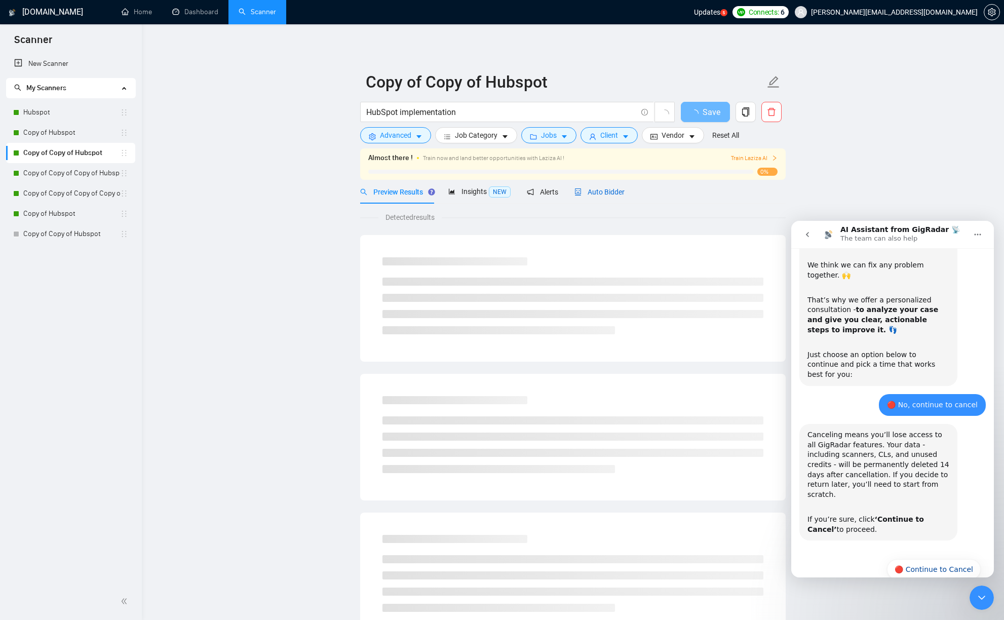
click at [594, 191] on span "Auto Bidder" at bounding box center [599, 192] width 50 height 8
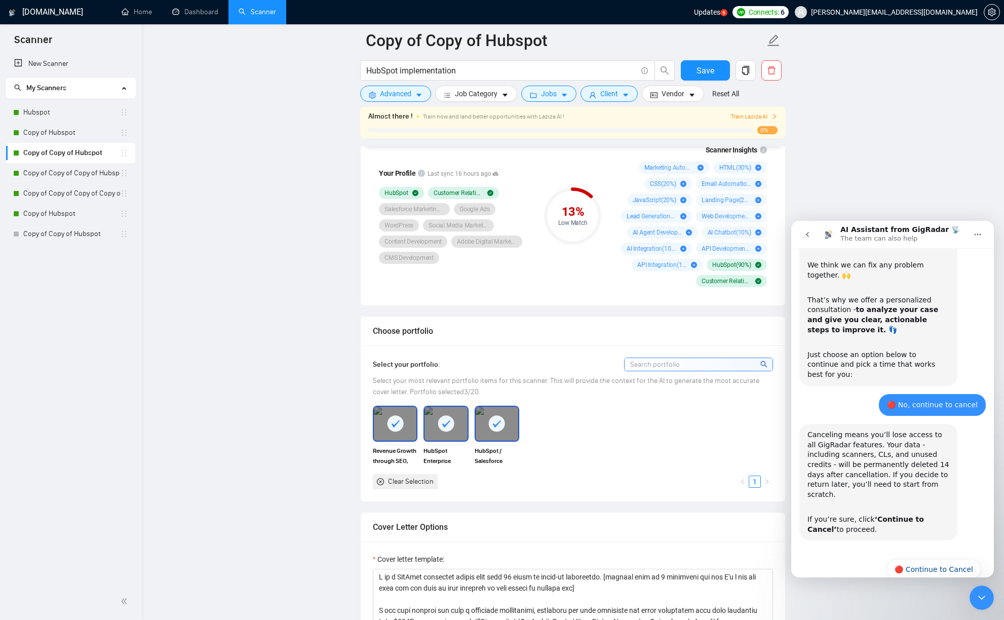
scroll to position [907, 0]
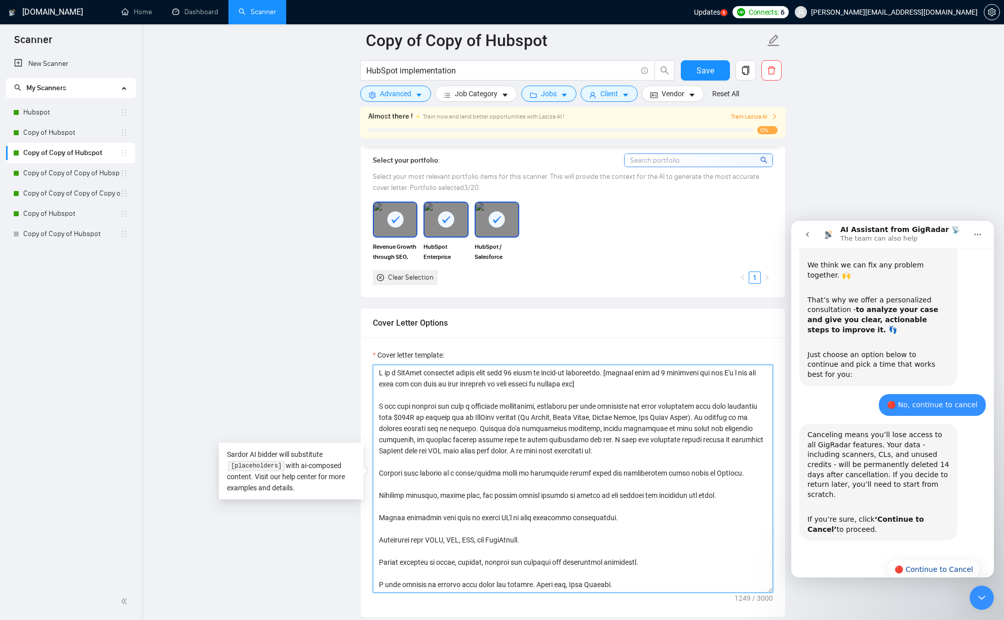
drag, startPoint x: 638, startPoint y: 587, endPoint x: 351, endPoint y: 361, distance: 365.2
click at [351, 361] on main "Copy of Copy of Hubspot HubSpot implementation Save Advanced Job Category Jobs …" at bounding box center [572, 563] width 829 height 2858
paste textarea "help fast-growing companies simplify, clean, and automate HubSpot—turning fragm…"
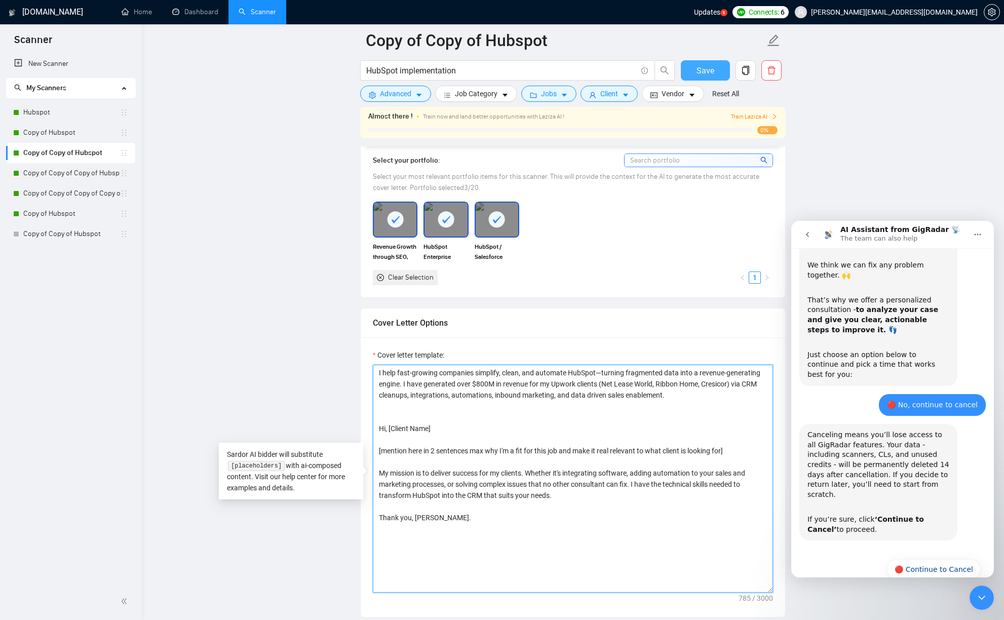
type textarea "I help fast-growing companies simplify, clean, and automate HubSpot—turning fra…"
click at [709, 77] on button "Save" at bounding box center [704, 70] width 49 height 20
